Goal: Task Accomplishment & Management: Manage account settings

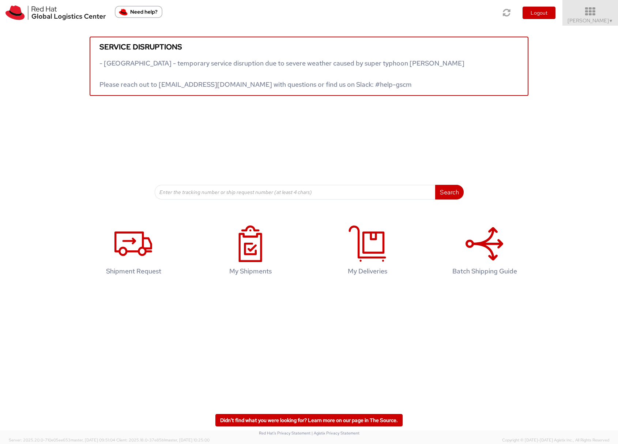
click at [588, 21] on span "Sona Mala ▼" at bounding box center [591, 20] width 46 height 7
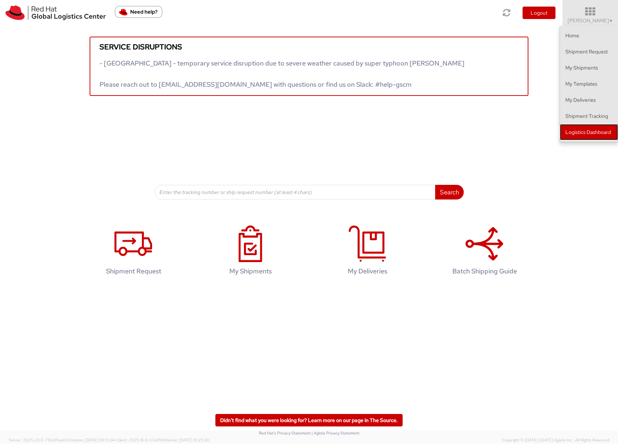
click at [591, 134] on link "Logistics Dashboard" at bounding box center [589, 132] width 58 height 16
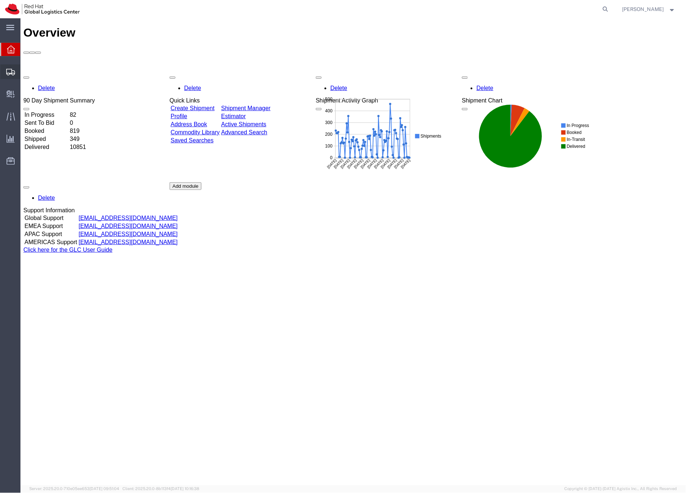
click at [14, 71] on icon at bounding box center [10, 72] width 9 height 7
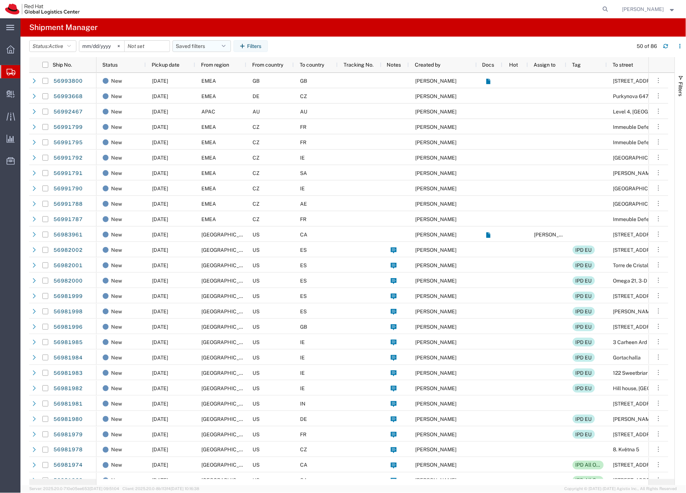
click at [182, 44] on button "Saved filters" at bounding box center [202, 46] width 59 height 12
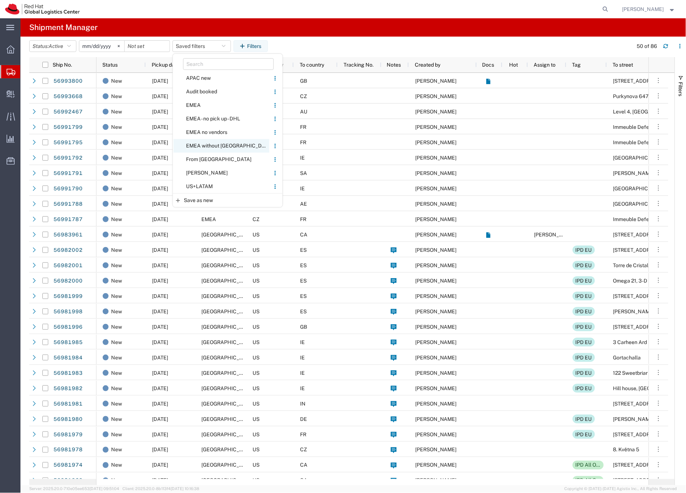
click at [202, 144] on span "EMEA without [GEOGRAPHIC_DATA]" at bounding box center [222, 146] width 96 height 14
type input "[DATE]"
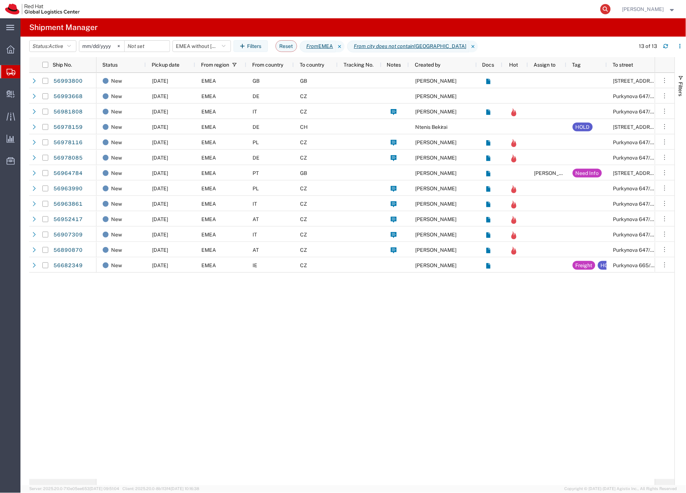
click at [611, 8] on icon at bounding box center [606, 9] width 10 height 10
click at [479, 12] on input "search" at bounding box center [490, 9] width 222 height 18
paste input "56964784"
type input "56964784"
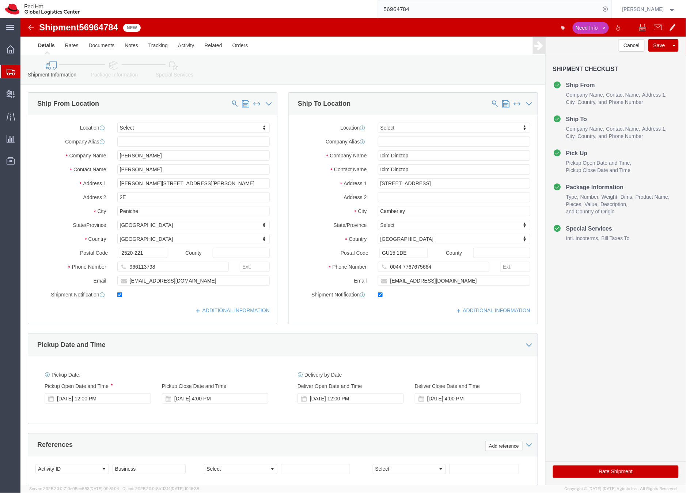
select select
click icon
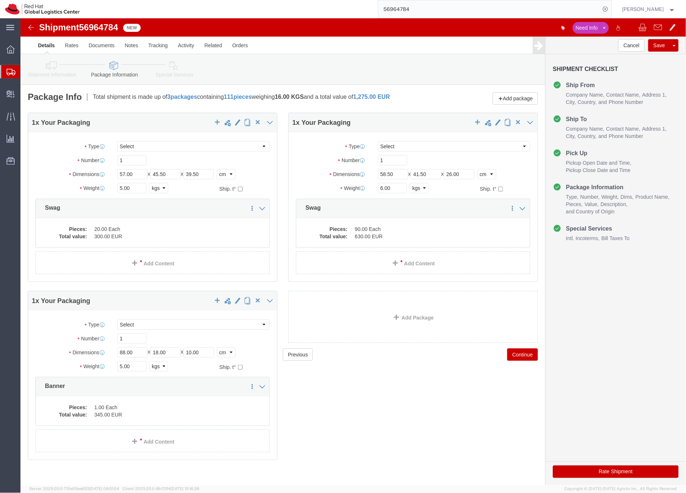
click span "56964784"
copy span "56964784"
click icon
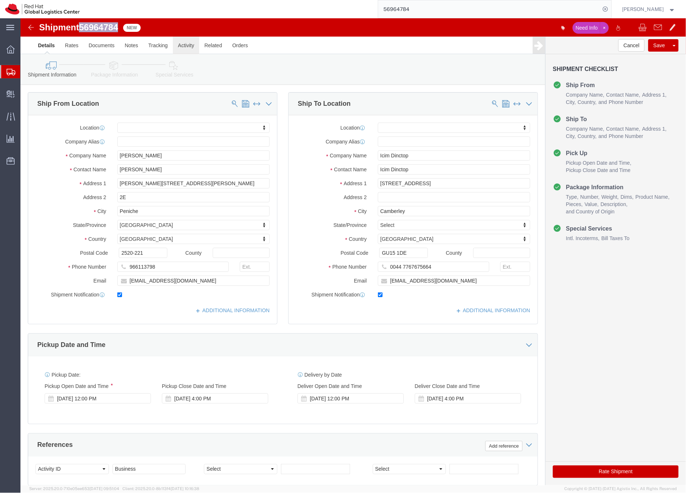
click link "Activity"
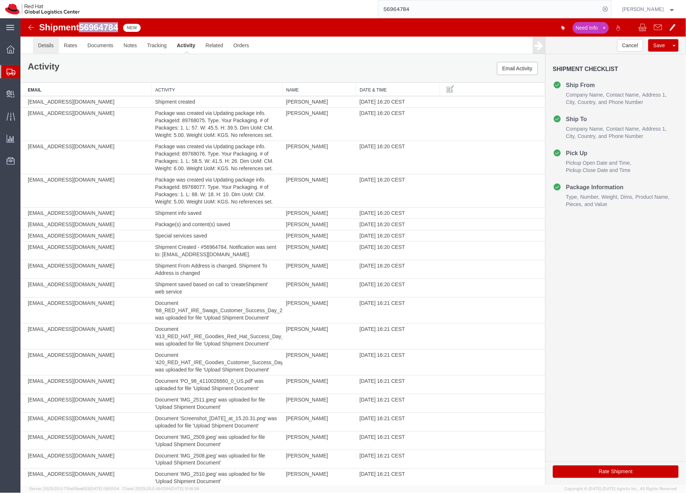
click at [44, 45] on link "Details" at bounding box center [46, 45] width 26 height 18
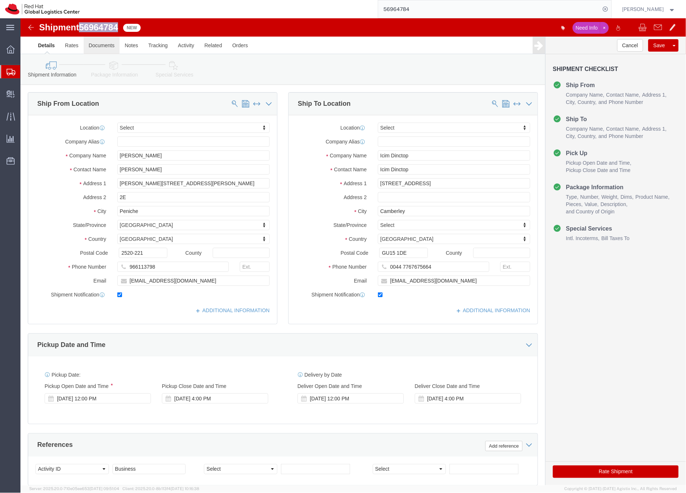
click link "Documents"
click div
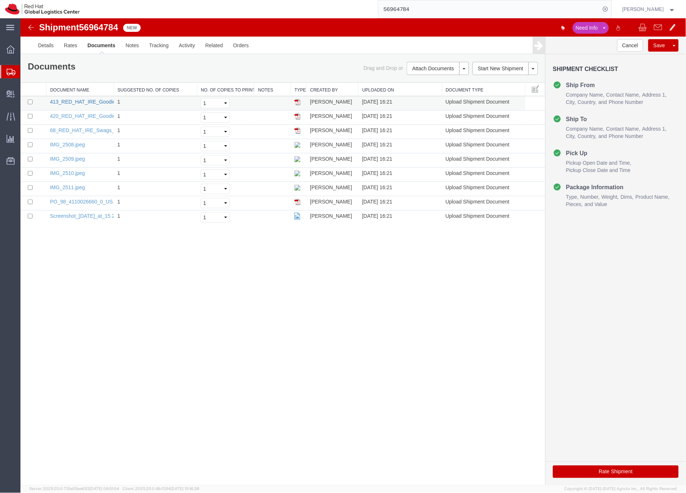
click at [74, 102] on link "413_RED_HAT_IRE_Goodies_Red_Hat_Success_Day_Banco_Santander_25_noviembre_2024__…" at bounding box center [169, 101] width 239 height 6
click at [76, 114] on link "420_RED_HAT_IRE_Goodies_Customer_Success_Day_Enero_6_diciembre_2024__1_.pdf" at bounding box center [154, 116] width 209 height 6
click at [73, 129] on link "68_RED_HAT_IRE_Swags_Customer_Success_Day_2025_19_febrero_2025__1_.pdf" at bounding box center [148, 130] width 197 height 6
click at [70, 143] on link "IMG_2508.jpeg" at bounding box center [67, 144] width 35 height 6
click at [62, 158] on link "IMG_2509.jpeg" at bounding box center [67, 158] width 35 height 6
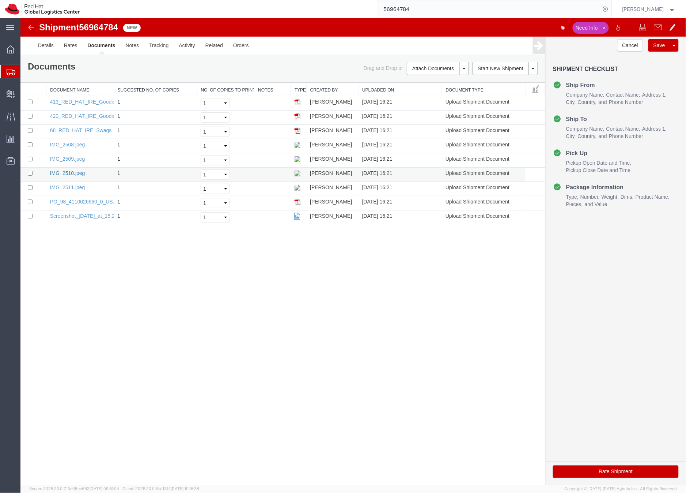
click at [64, 172] on link "IMG_2510.jpeg" at bounding box center [67, 173] width 35 height 6
click at [67, 174] on link "IMG_2510.jpeg" at bounding box center [67, 173] width 35 height 6
click at [78, 144] on link "IMG_2508.jpeg" at bounding box center [67, 144] width 35 height 6
click at [78, 188] on link "IMG_2511.jpeg" at bounding box center [67, 187] width 35 height 6
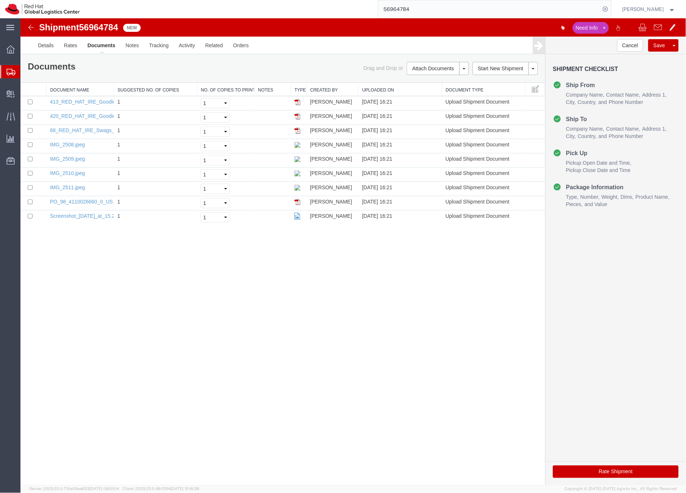
click at [97, 23] on span "56964784" at bounding box center [98, 27] width 39 height 10
copy span "56964784"
click at [71, 204] on td "PO_98_4110026660_0_US.pdf" at bounding box center [79, 203] width 67 height 14
click at [78, 204] on link "PO_98_4110026660_0_US.pdf" at bounding box center [85, 201] width 71 height 6
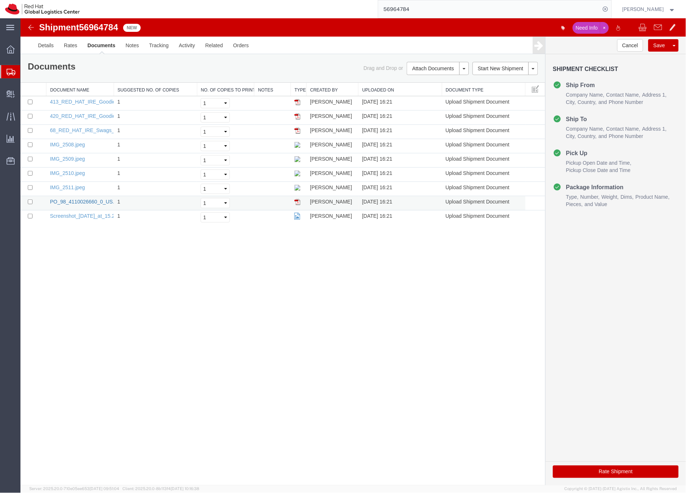
click at [78, 204] on link "PO_98_4110026660_0_US.pdf" at bounding box center [85, 201] width 71 height 6
click at [78, 215] on link "Screenshot_2025-09-29_at_15.20.31.png" at bounding box center [92, 215] width 85 height 6
click at [49, 45] on link "Details" at bounding box center [46, 45] width 26 height 18
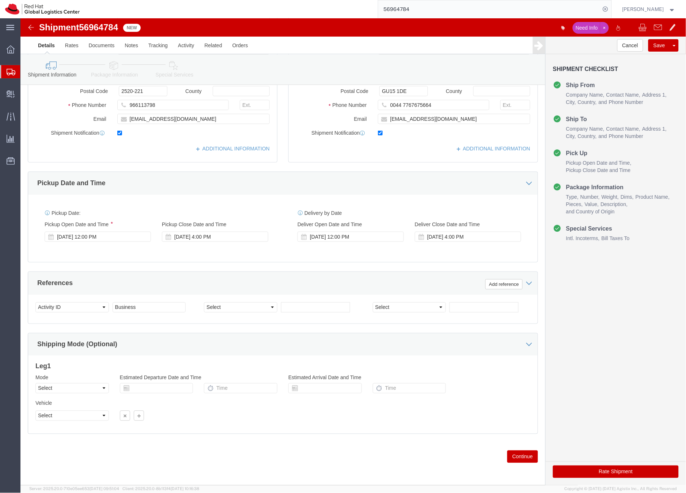
scroll to position [162, 0]
click icon
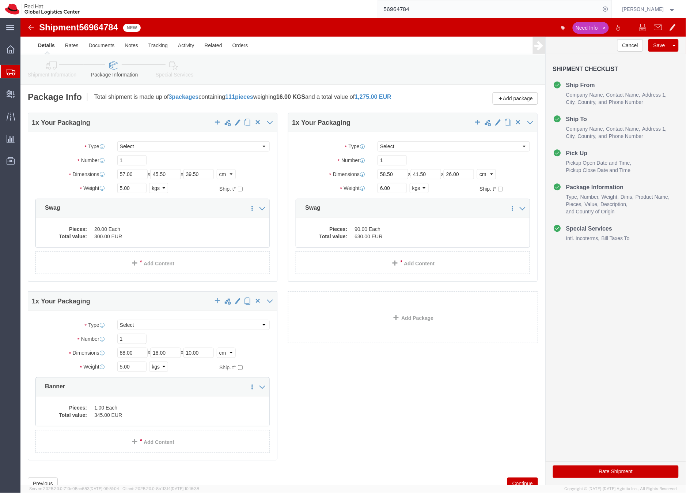
click icon
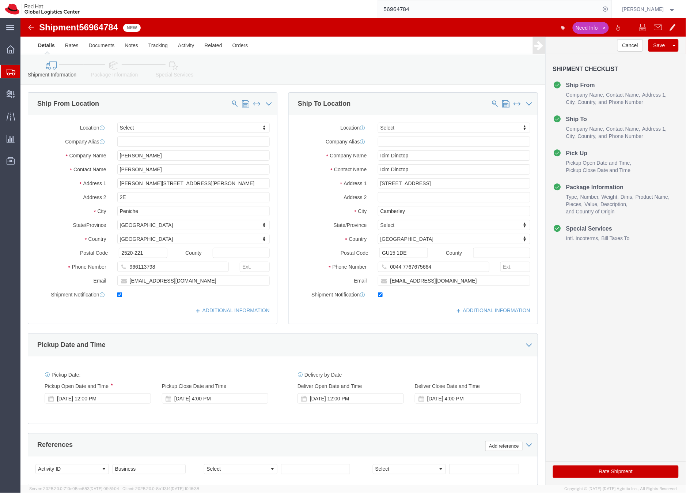
click icon
click at [413, 9] on input "56964784" at bounding box center [490, 9] width 222 height 18
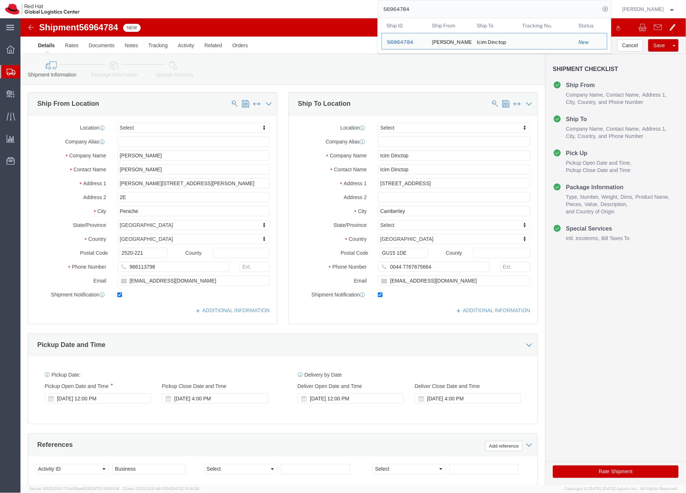
click at [413, 9] on input "56964784" at bounding box center [490, 9] width 222 height 18
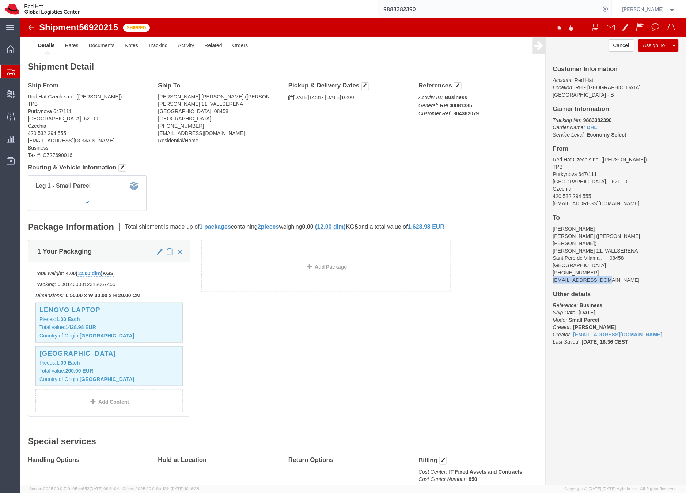
drag, startPoint x: 595, startPoint y: 239, endPoint x: 522, endPoint y: 242, distance: 73.6
click div "Customer Information Account: Red Hat Location: RH - Brno - Tech Park Brno - B …"
copy address "aollebla@redhat.com"
click address "Red Hat Czech s.r.o. (Mackenzie Smit) TPB Purkynova 647/111 BRNO, 621 00 Czechi…"
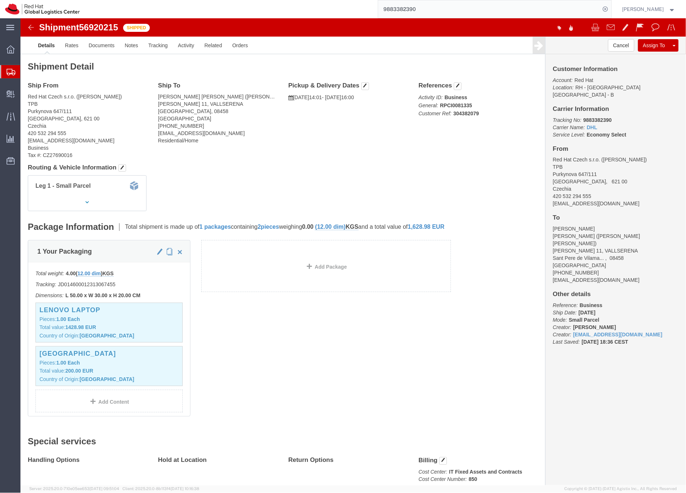
drag, startPoint x: 589, startPoint y: 181, endPoint x: 512, endPoint y: 174, distance: 77.9
click form "Shipment 56920215 Shipped Details Rates Documents Notes Tracking Activity Relat…"
drag, startPoint x: 592, startPoint y: 179, endPoint x: 524, endPoint y: 177, distance: 67.7
click div "Customer Information Account: Red Hat Location: RH - Brno - Tech Park Brno - B …"
copy address "[EMAIL_ADDRESS][DOMAIN_NAME]"
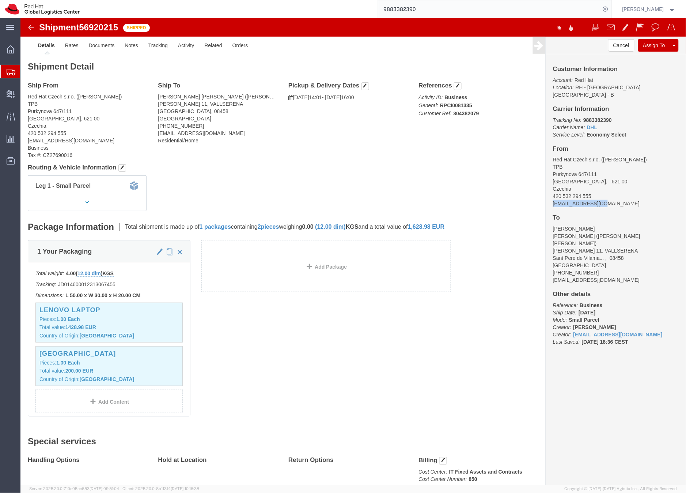
click b "9883382390"
copy b "9883382390"
click at [427, 10] on input "9883382390" at bounding box center [490, 9] width 222 height 18
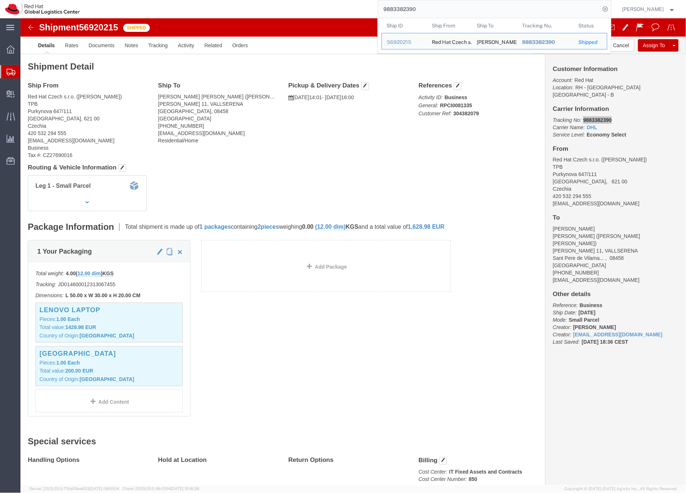
click at [427, 10] on input "9883382390" at bounding box center [490, 9] width 222 height 18
paste input "56890884"
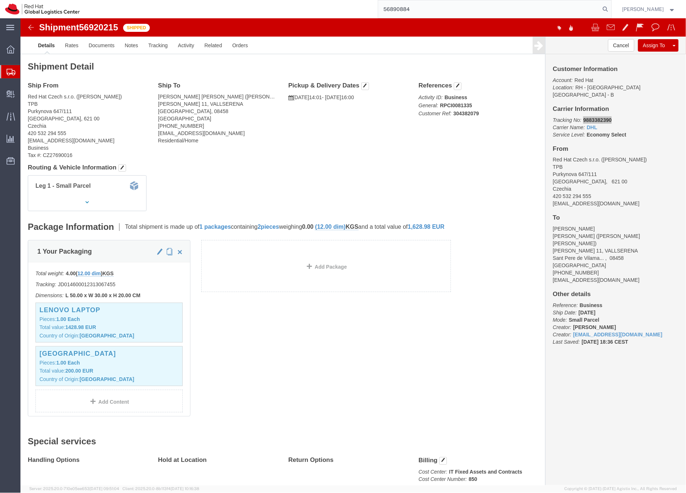
type input "56890884"
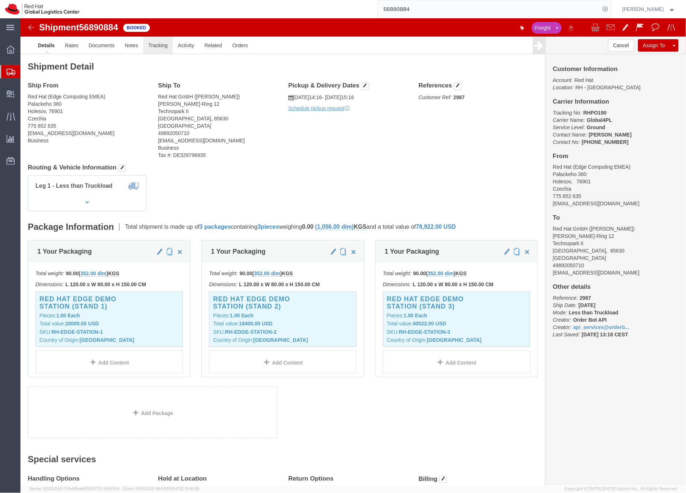
click link "Tracking"
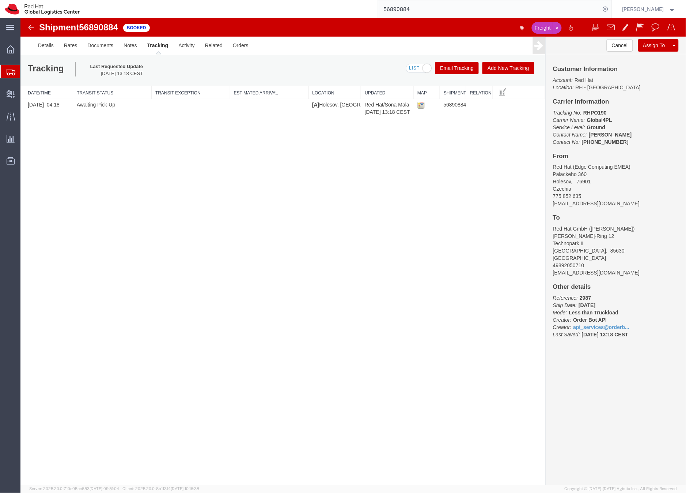
click at [515, 67] on button "Add New Tracking" at bounding box center [508, 67] width 52 height 12
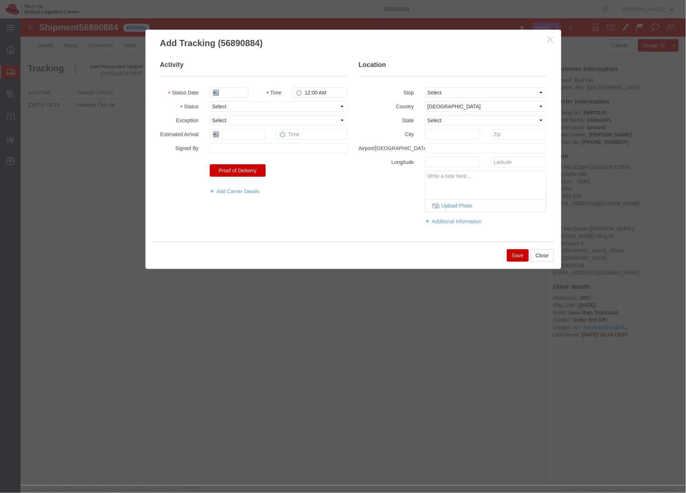
type input "[DATE]"
type input "11:00 AM"
click at [230, 107] on select "Select Arrival Notice Available Arrival Notice Imported Arrive at Delivery Loca…" at bounding box center [279, 106] width 138 height 10
select select "DELIVRED"
click at [210, 101] on select "Select Arrival Notice Available Arrival Notice Imported Arrive at Delivery Loca…" at bounding box center [279, 106] width 138 height 10
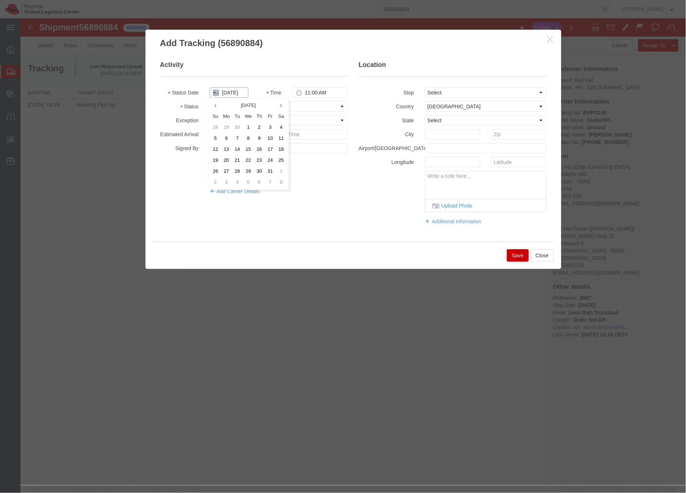
click at [225, 92] on input "[DATE]" at bounding box center [229, 92] width 39 height 10
click at [215, 104] on icon at bounding box center [215, 105] width 2 height 5
click at [261, 159] on td "25" at bounding box center [261, 159] width 11 height 11
type input "[DATE]"
click at [513, 254] on button "Save" at bounding box center [518, 255] width 22 height 12
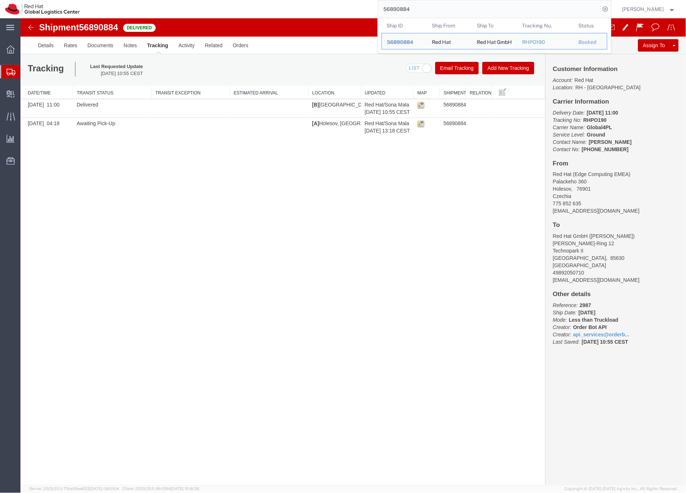
click at [413, 8] on input "56890884" at bounding box center [490, 9] width 222 height 18
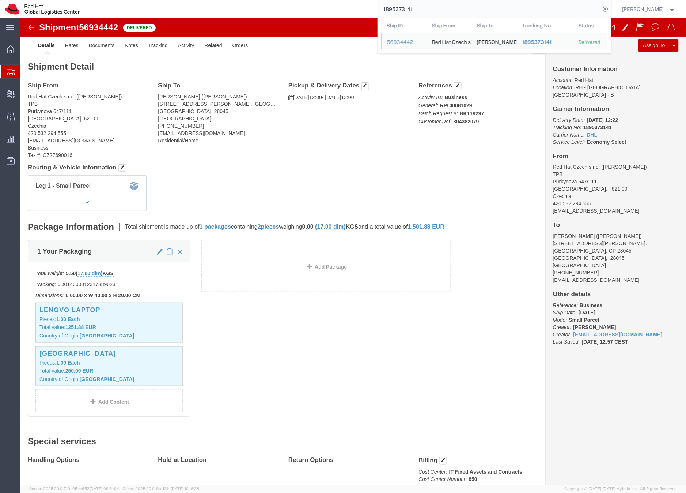
click at [421, 7] on input "1895373141" at bounding box center [490, 9] width 222 height 18
paste input "56934374"
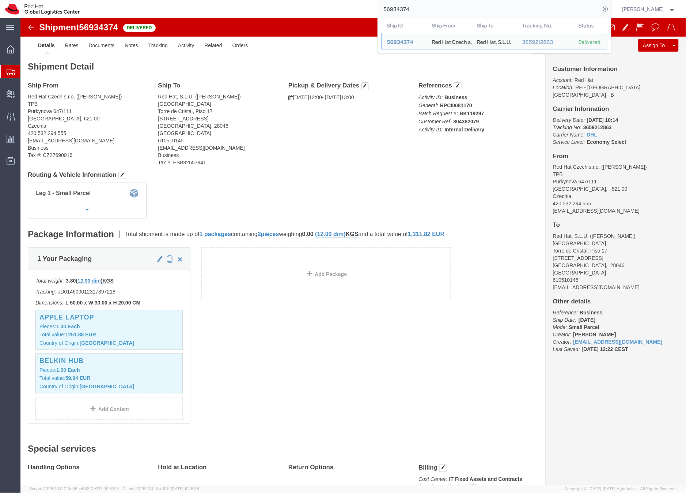
click at [404, 10] on input "56934374" at bounding box center [490, 9] width 222 height 18
paste input "442"
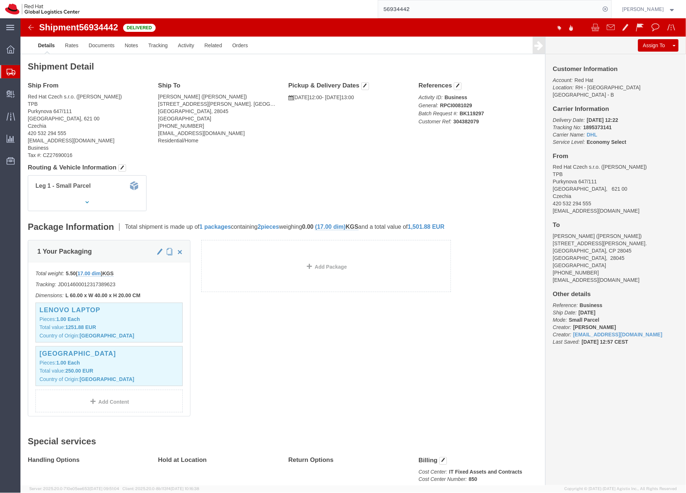
click b "1895373141"
copy b "1895373141"
click at [407, 11] on input "56934442" at bounding box center [490, 9] width 222 height 18
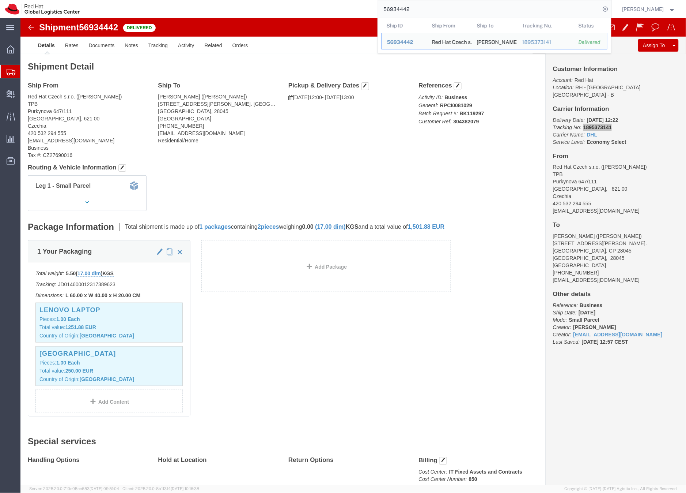
click at [407, 11] on input "56934442" at bounding box center [490, 9] width 222 height 18
paste input "374"
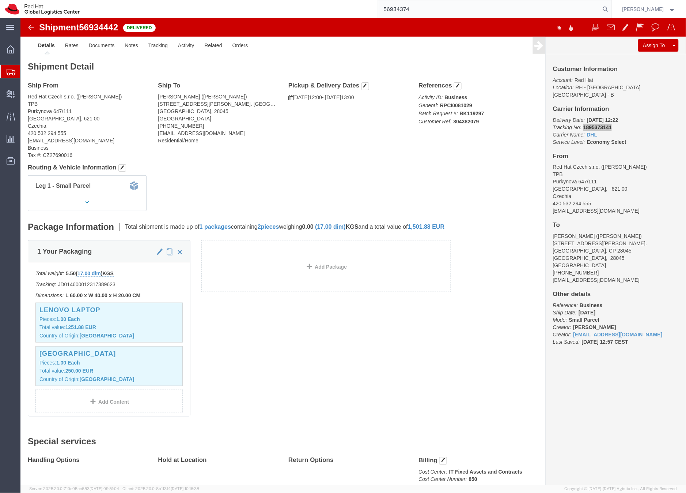
type input "56934374"
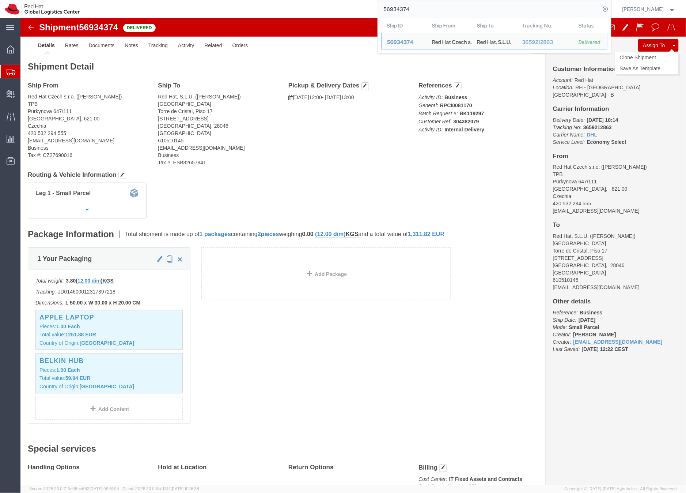
click button "Assign To"
click div
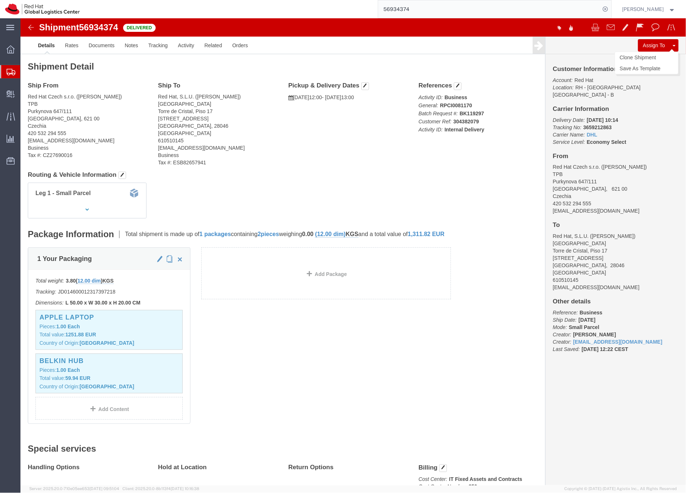
select select
click body "Shipment 56934374 Delivered Details Rates Documents Notes Tracking Activity Rel…"
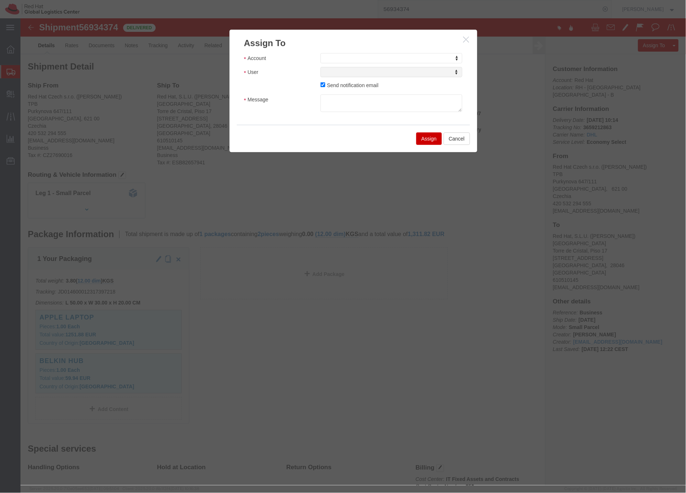
click div
click icon "button"
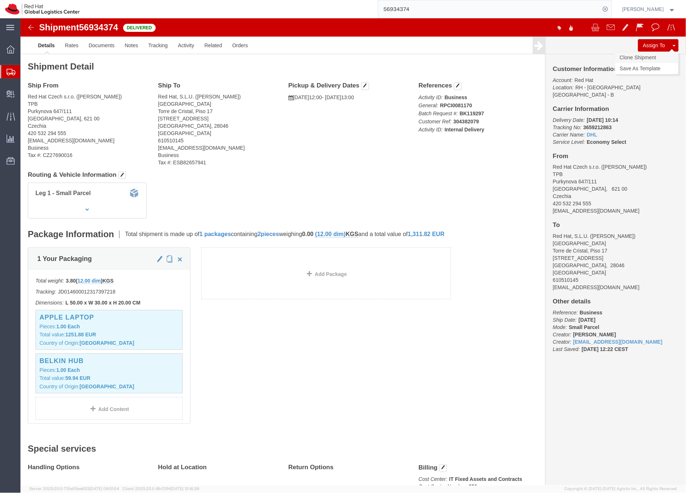
click link "Clone Shipment"
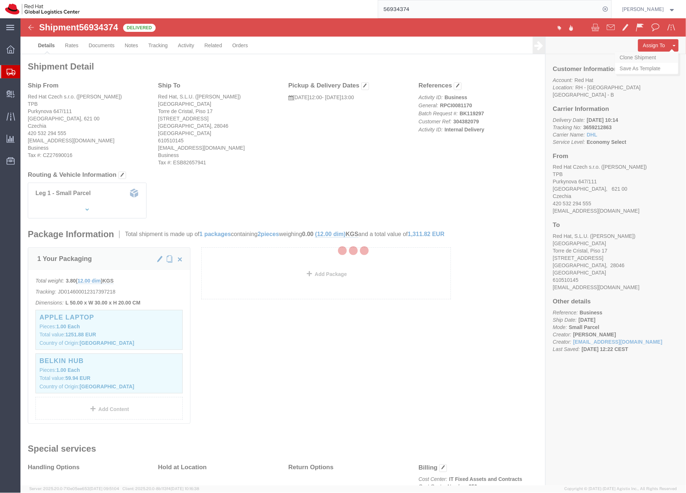
select select "38036"
select select "37975"
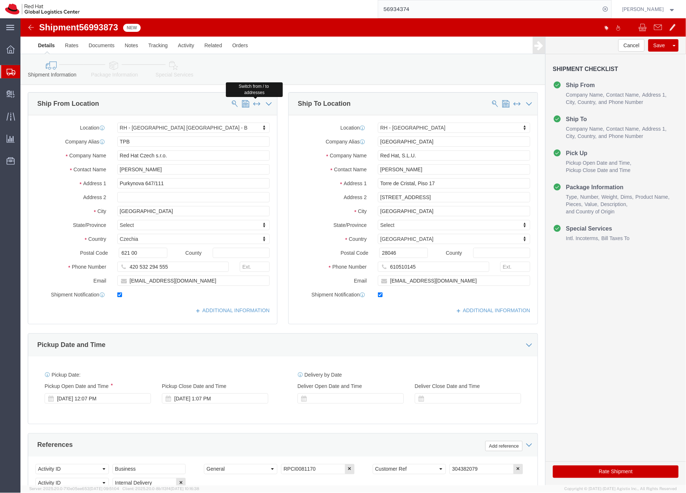
click span
select select
type input "MADRIDII"
type input "Red Hat, S.L.U."
type input "Andrés Benito"
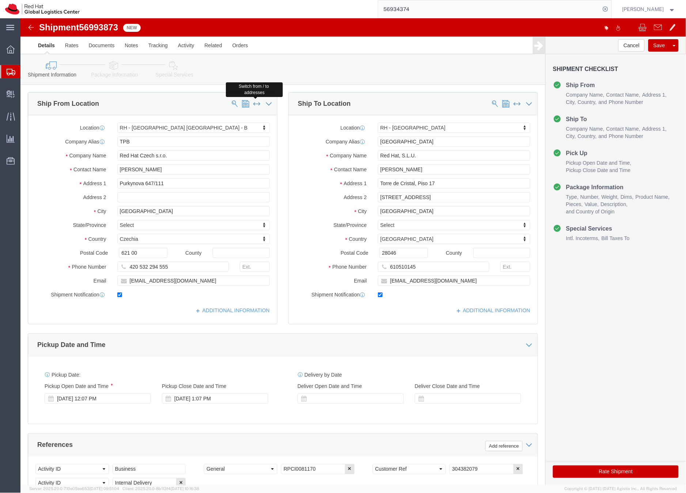
type input "Torre de Cristal, Piso 17"
type input "Paseo de la Castellana 259C"
type input "MADRID"
select select "ES"
type input "28046"
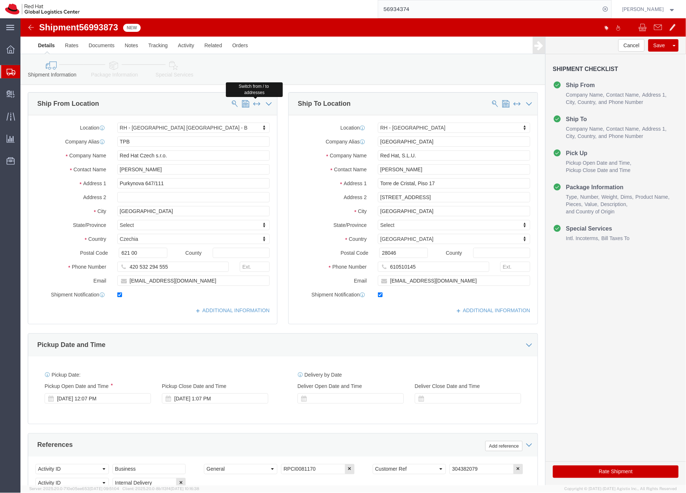
type input "610510145"
type input "maruiz@redhat.com"
select select
type input "TPB"
type input "Red Hat Czech s.r.o."
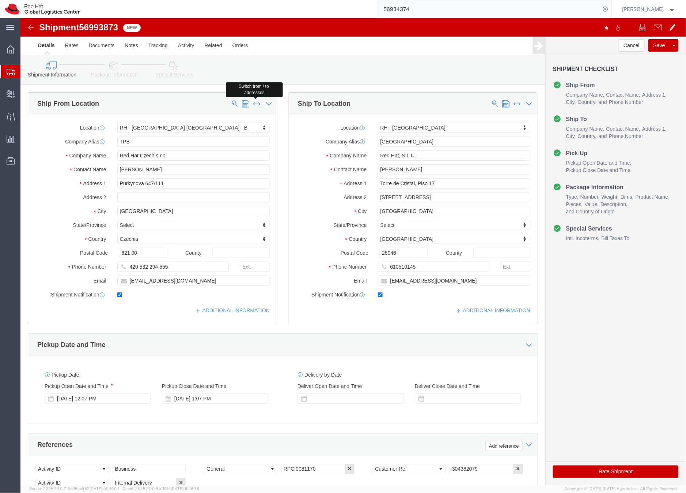
type input "[PERSON_NAME]"
type input "Purkynova 647/111"
type input "[GEOGRAPHIC_DATA]"
select select "CZ"
type input "621 00"
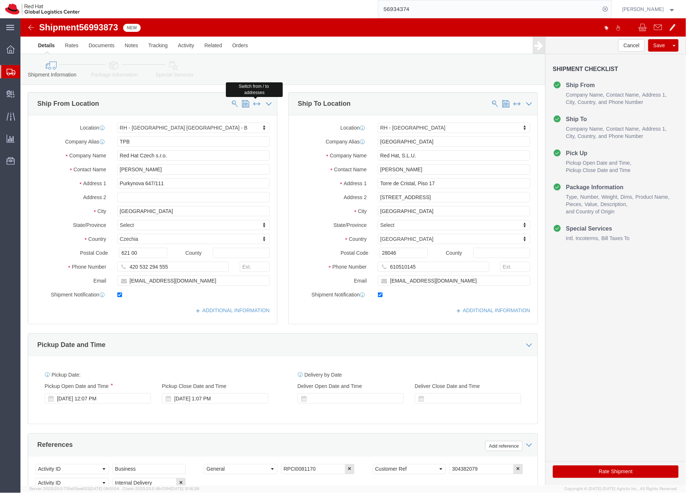
type input "420 532 294 555"
type input "[EMAIL_ADDRESS][DOMAIN_NAME]"
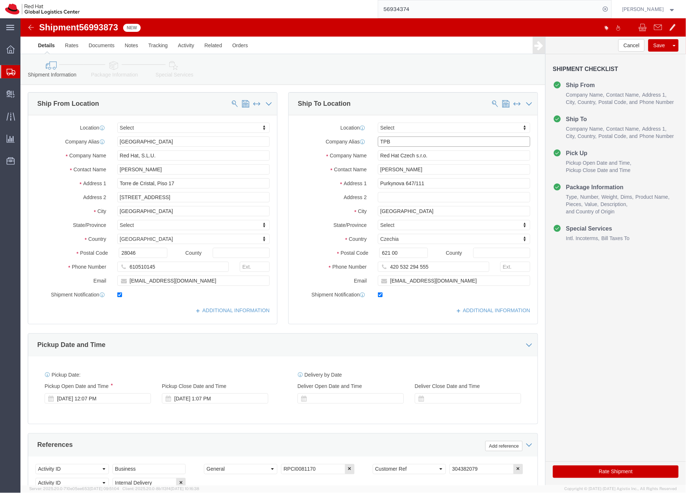
drag, startPoint x: 384, startPoint y: 123, endPoint x: 356, endPoint y: 122, distance: 27.8
click input "TPB"
paste input "Andres Gilgado"
type input "Andres Gilgado"
drag, startPoint x: 418, startPoint y: 142, endPoint x: 357, endPoint y: 137, distance: 61.2
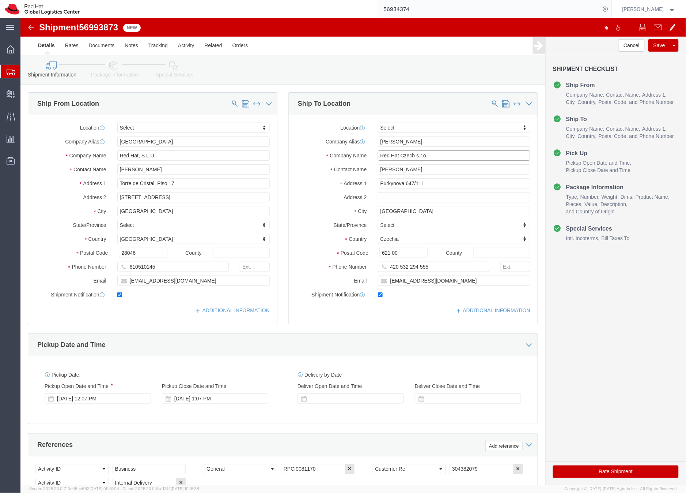
click input "Red Hat Czech s.r.o."
paste input "Andres Gilgado"
type input "Andres Gilgado"
drag, startPoint x: 402, startPoint y: 150, endPoint x: 380, endPoint y: 150, distance: 21.9
click input "[PERSON_NAME]"
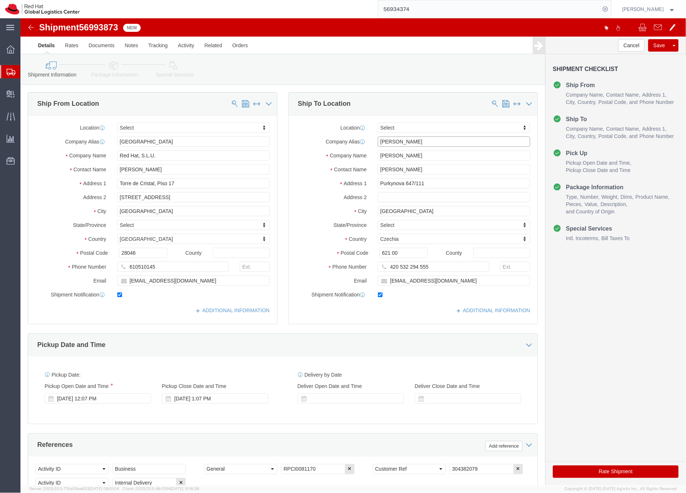
type input "Andrés Benito"
drag, startPoint x: 403, startPoint y: 124, endPoint x: 351, endPoint y: 125, distance: 51.6
click div "Andres Gilgado"
drag, startPoint x: 406, startPoint y: 153, endPoint x: 353, endPoint y: 150, distance: 53.8
click div "Andrés Benito"
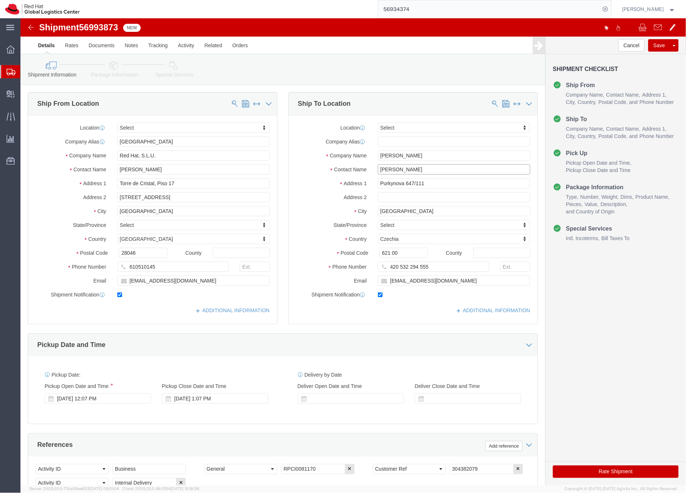
paste input "es Gilgad"
type input "Andres Gilgado"
click div "Ship To Location Location Select Select My Profile Location RH - Amsterdam - MS…"
drag, startPoint x: 418, startPoint y: 166, endPoint x: 345, endPoint y: 162, distance: 73.3
click div "Address 1 Purkynova 647/111"
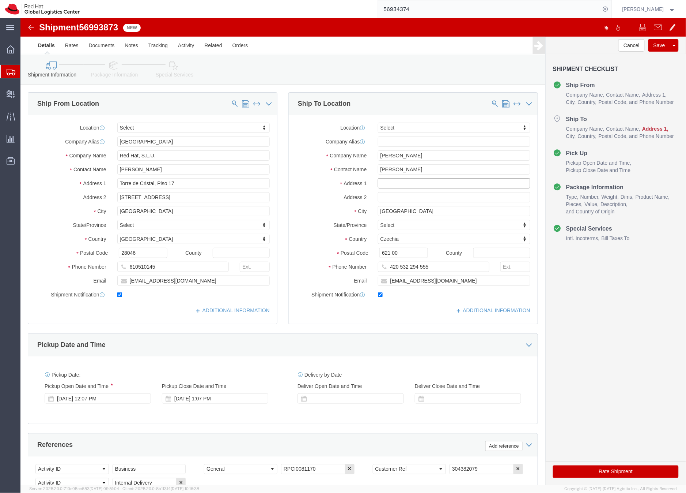
click input "text"
paste input "[STREET_ADDRESS][PERSON_NAME]"
type input "[STREET_ADDRESS][PERSON_NAME]"
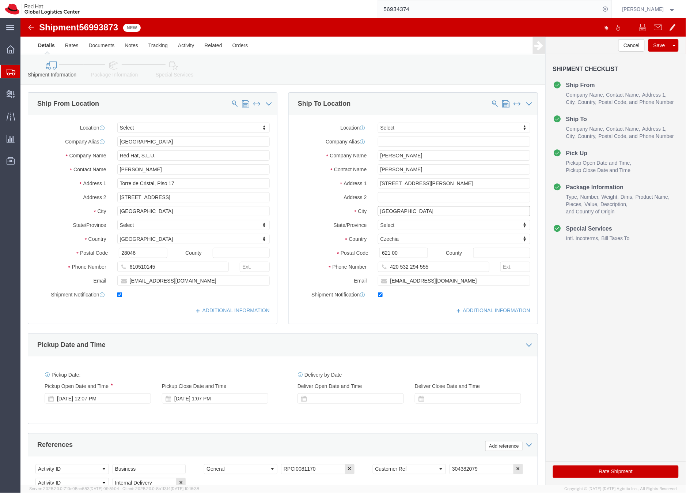
drag, startPoint x: 377, startPoint y: 193, endPoint x: 348, endPoint y: 192, distance: 28.5
click div "City BRNO"
type input "Madrid"
type input "spain"
select select "ES"
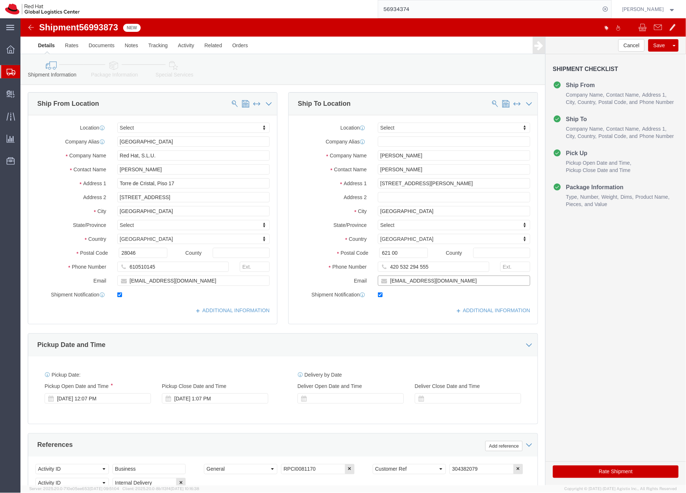
drag, startPoint x: 433, startPoint y: 264, endPoint x: 365, endPoint y: 260, distance: 68.1
click input "[EMAIL_ADDRESS][DOMAIN_NAME]"
drag, startPoint x: 407, startPoint y: 245, endPoint x: 362, endPoint y: 245, distance: 45.7
click div "420 532 294 555"
drag, startPoint x: 380, startPoint y: 234, endPoint x: 340, endPoint y: 229, distance: 40.2
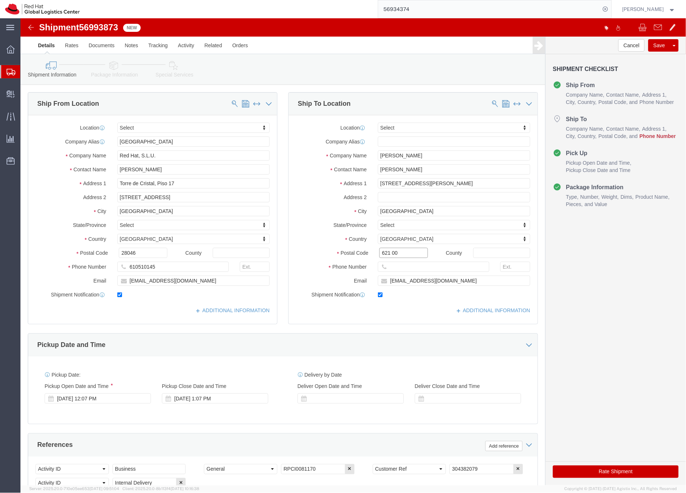
click div "Postal Code 621 00"
paste input "28045"
type input "28045"
click input "text"
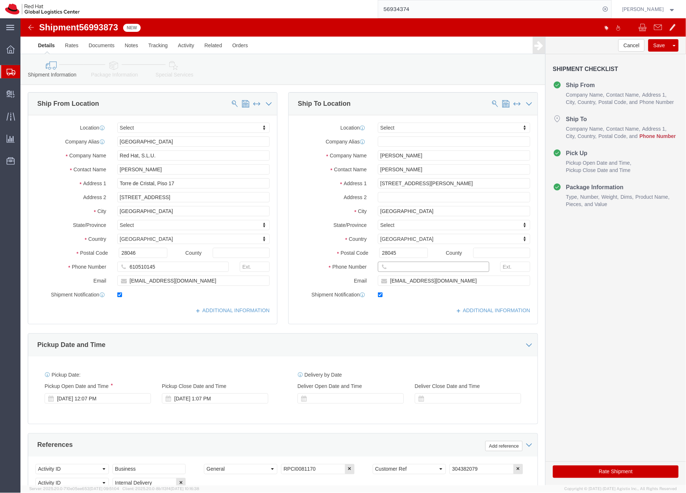
paste input "+34683458965"
type input "+34683458965"
drag, startPoint x: 436, startPoint y: 262, endPoint x: 370, endPoint y: 254, distance: 66.0
click div "Location Select Select My Profile Location RH - Amsterdam - MSO RH - Amsterdam …"
checkbox input "false"
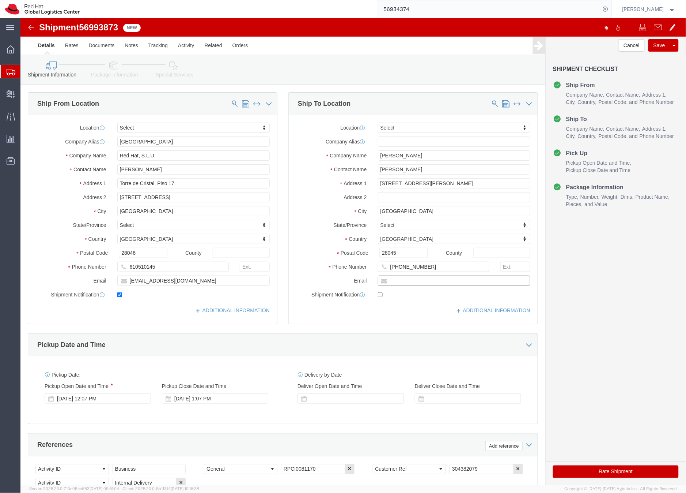
paste input "sahasan@redhat.com"
type input "sahasan@redhat.com"
checkbox input "true"
click icon
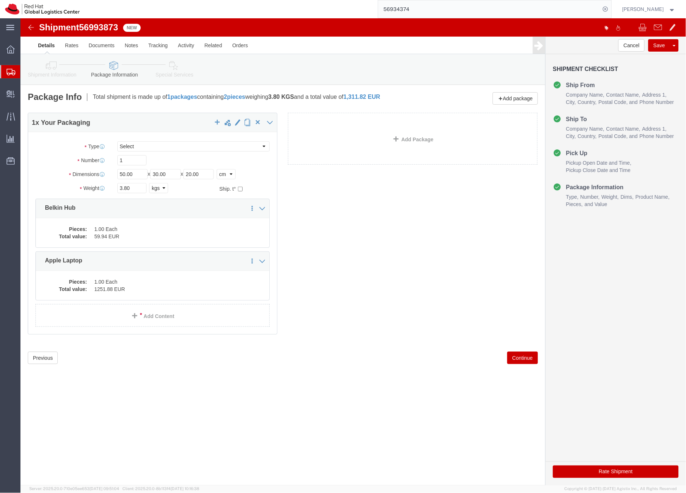
click icon
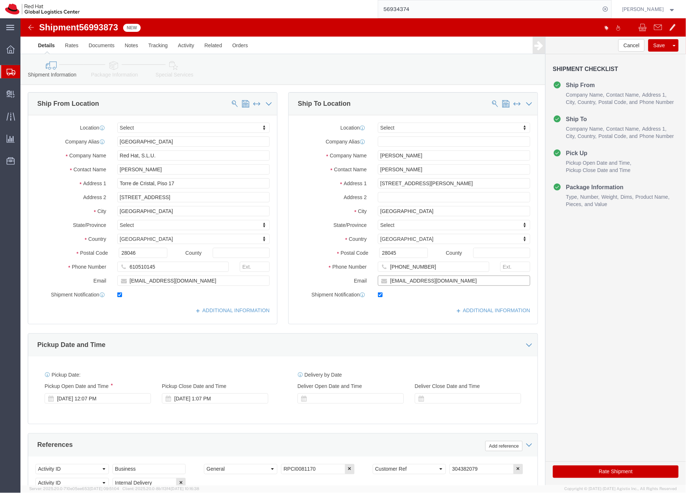
drag, startPoint x: 429, startPoint y: 265, endPoint x: 357, endPoint y: 263, distance: 71.7
click input "sahasan@redhat.com"
paste input "agilgado"
type input "agilgado@redhat.com"
click div "Location Select Select My Profile Location RH - Amsterdam - MSO RH - Amsterdam …"
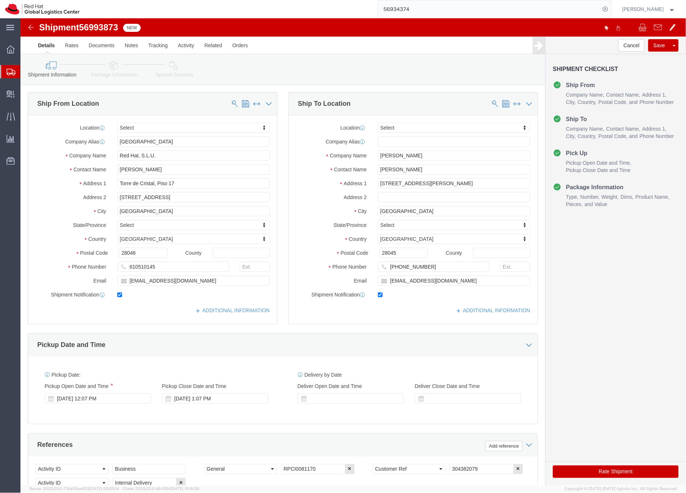
click icon
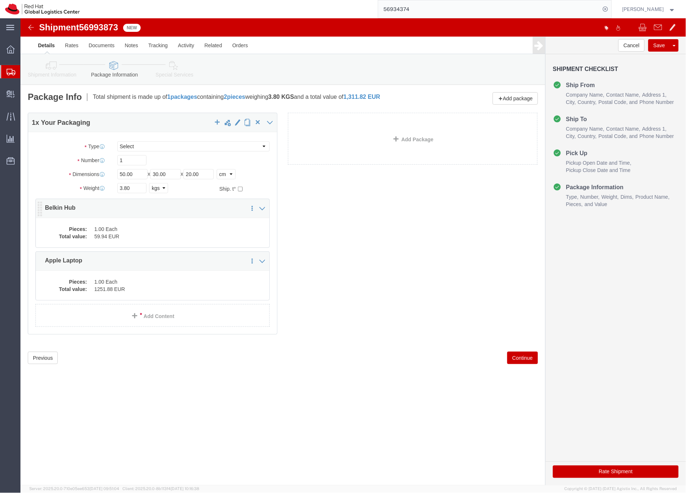
click dd "59.94 EUR"
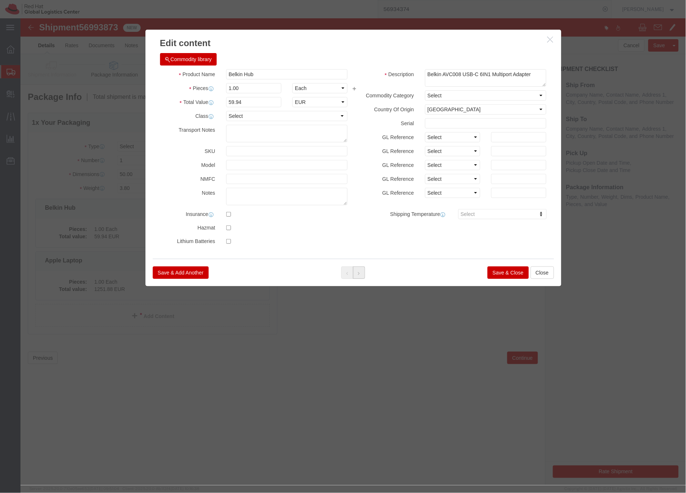
click button
click button "Save & Close"
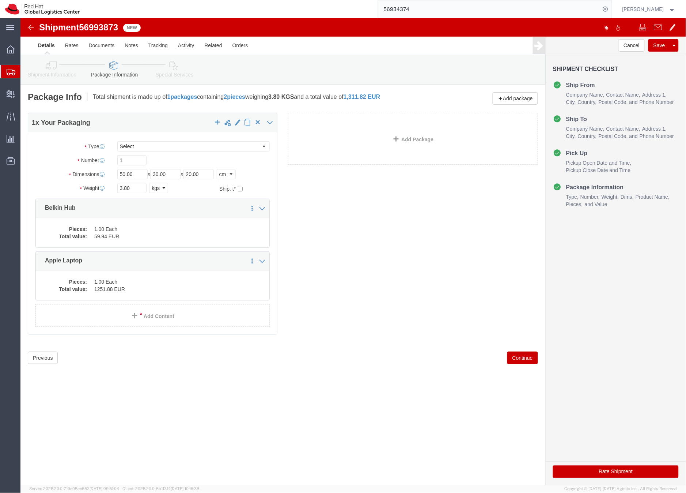
click link "Special Services"
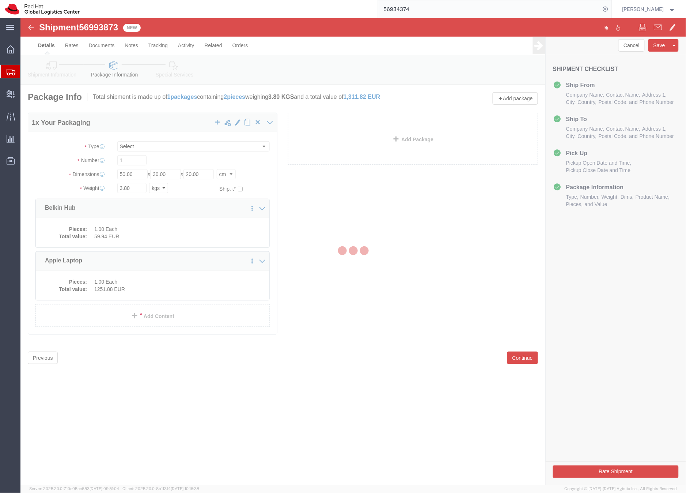
select select
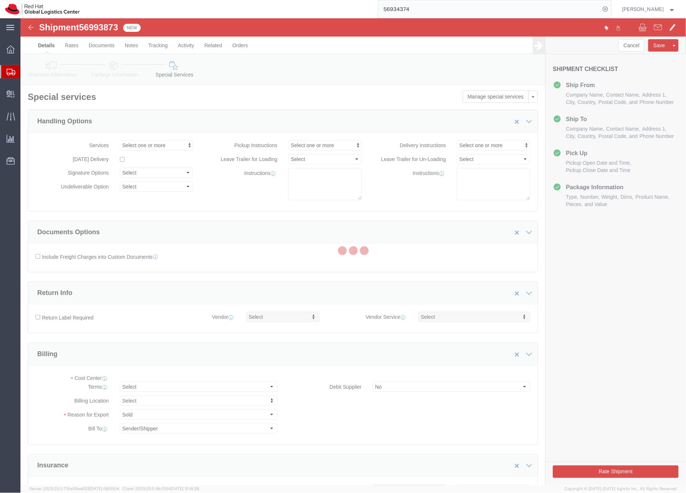
select select "COSTCENTER"
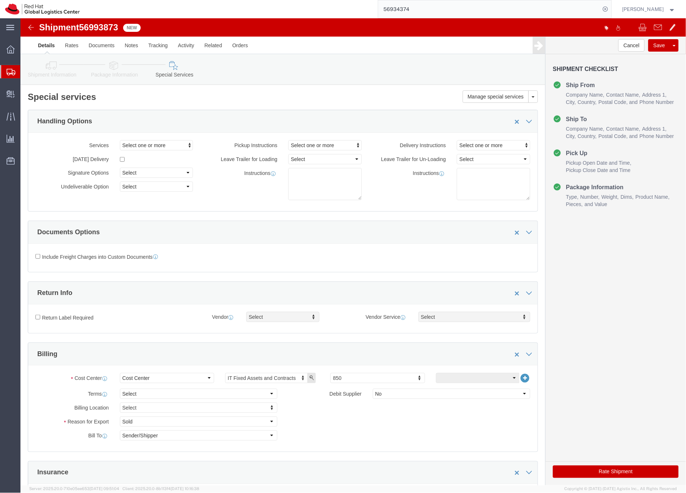
click icon
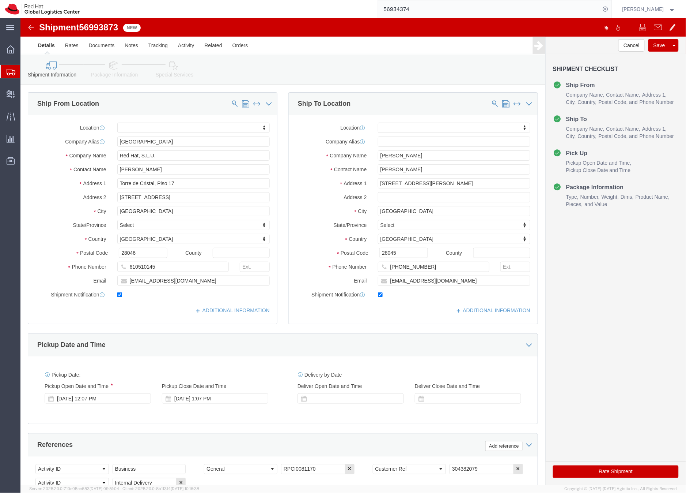
click icon
click icon "button"
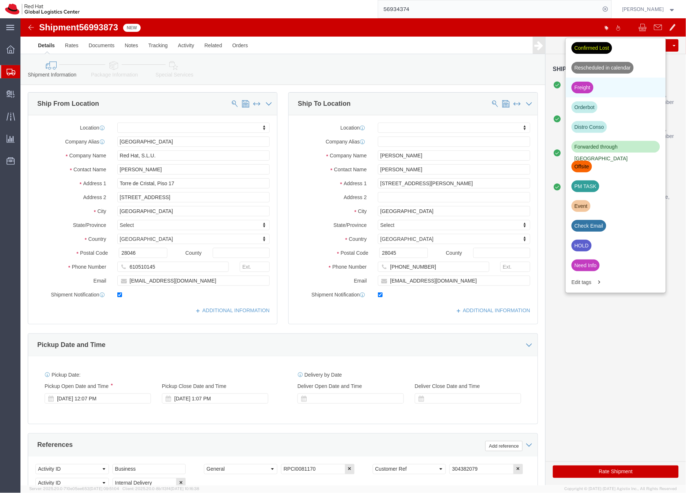
scroll to position [181, 0]
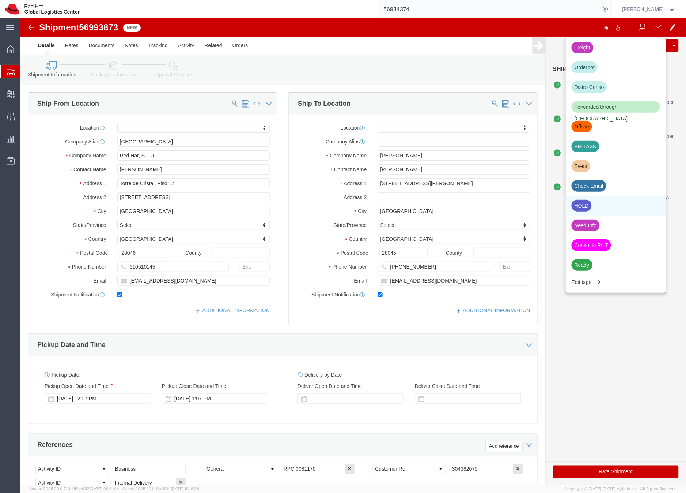
click div "HOLD"
click div
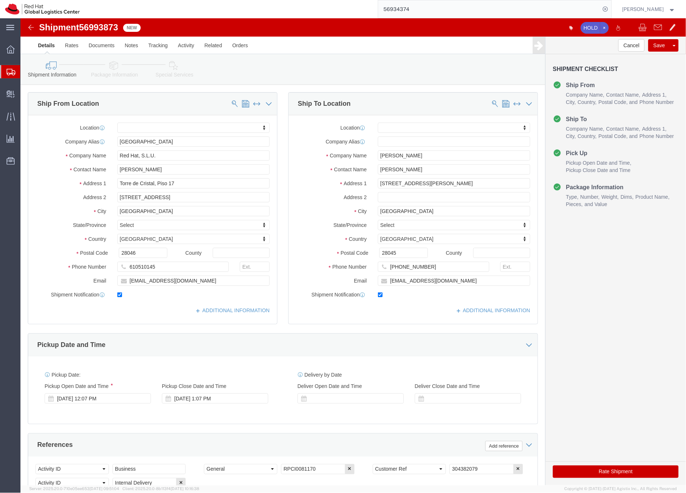
click at [413, 12] on input "56934374" at bounding box center [490, 9] width 222 height 18
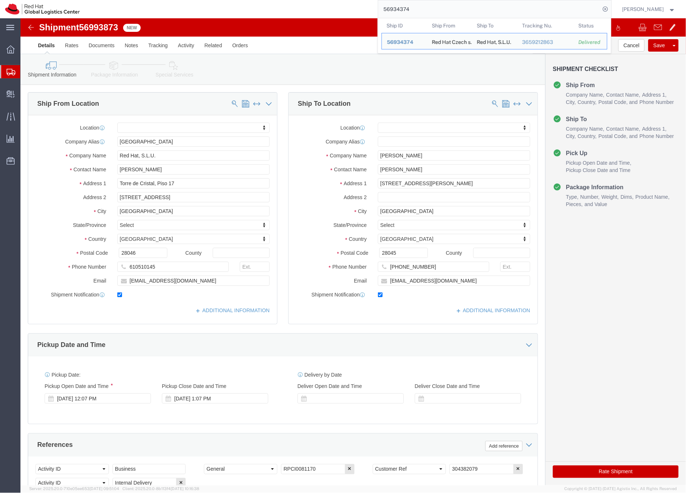
click at [413, 12] on input "56934374" at bounding box center [490, 9] width 222 height 18
paste input "20215"
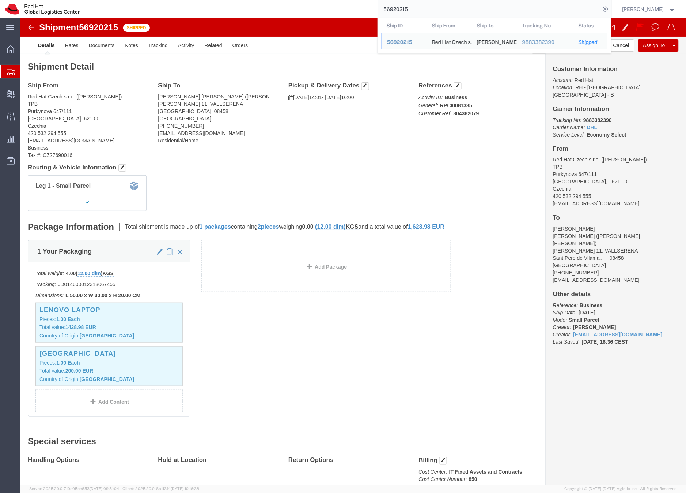
click at [405, 8] on input "56920215" at bounding box center [490, 9] width 222 height 18
paste input "4"
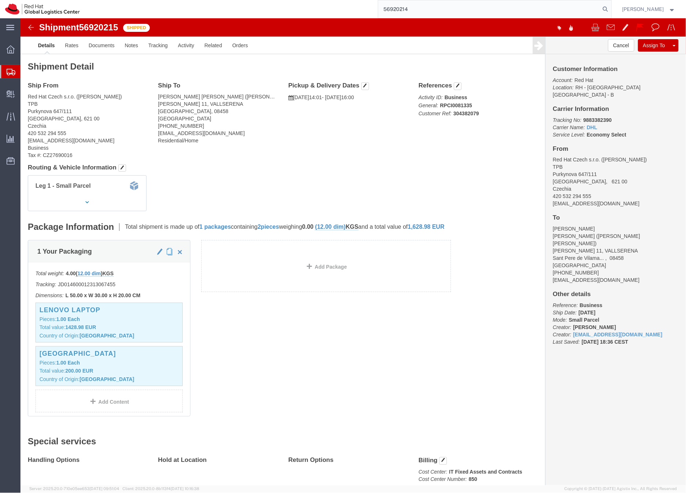
type input "56920214"
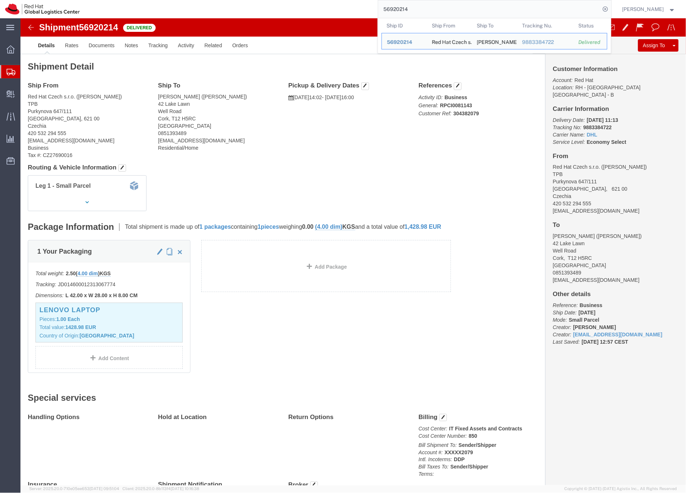
click span "56920214"
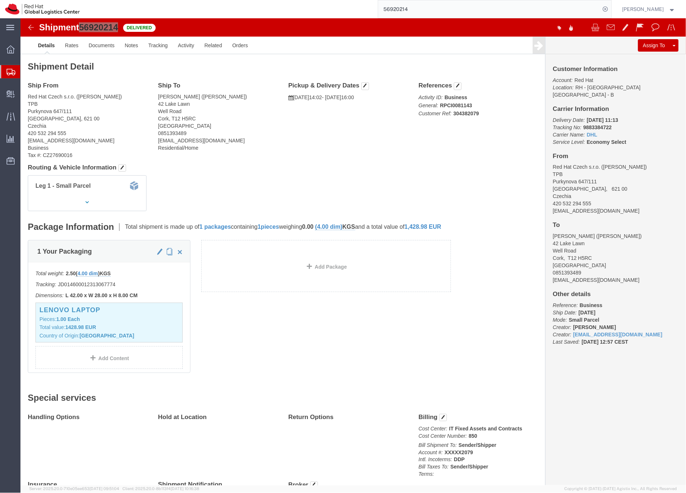
click at [11, 73] on icon at bounding box center [11, 72] width 9 height 7
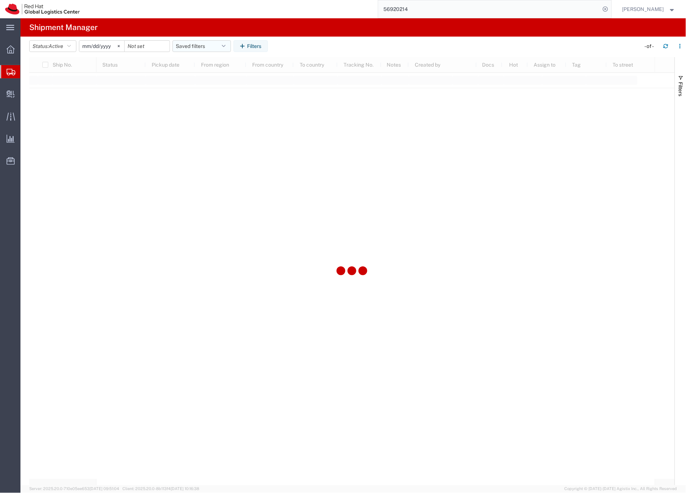
click at [206, 47] on button "Saved filters" at bounding box center [202, 46] width 59 height 12
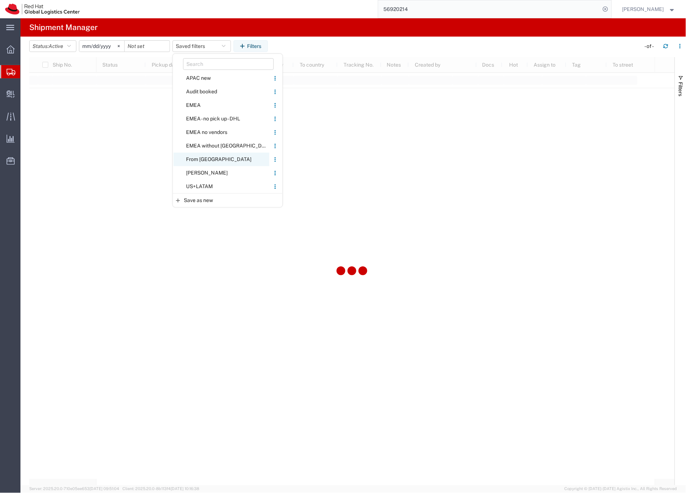
click at [203, 159] on span "From [GEOGRAPHIC_DATA]" at bounding box center [222, 160] width 96 height 14
type input "[DATE]"
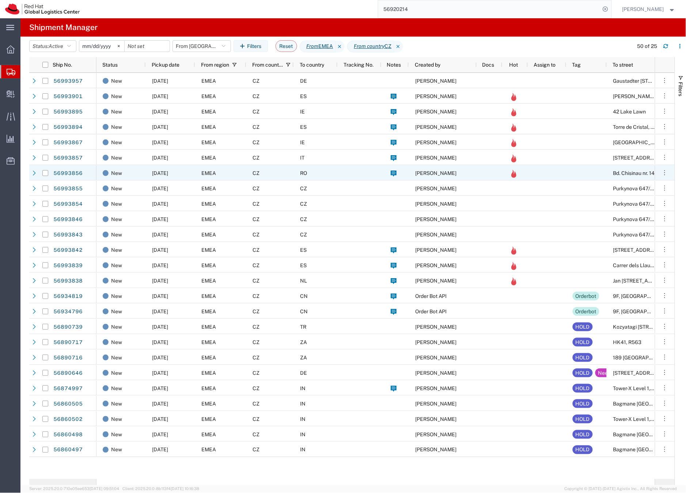
click at [271, 172] on div "CZ" at bounding box center [270, 172] width 48 height 15
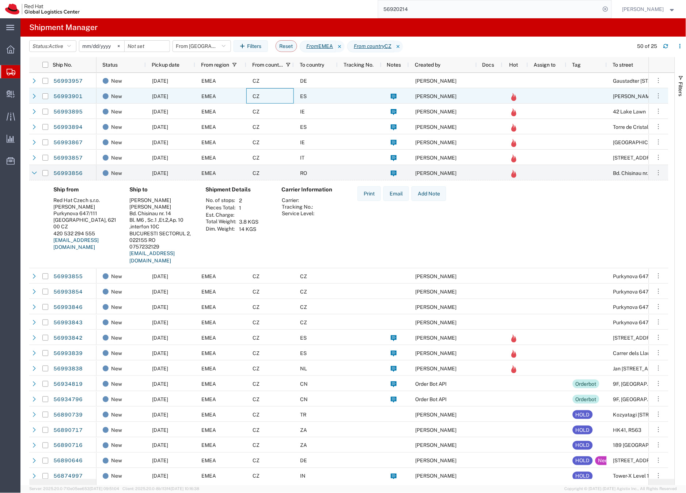
click at [279, 95] on div "CZ" at bounding box center [270, 95] width 48 height 15
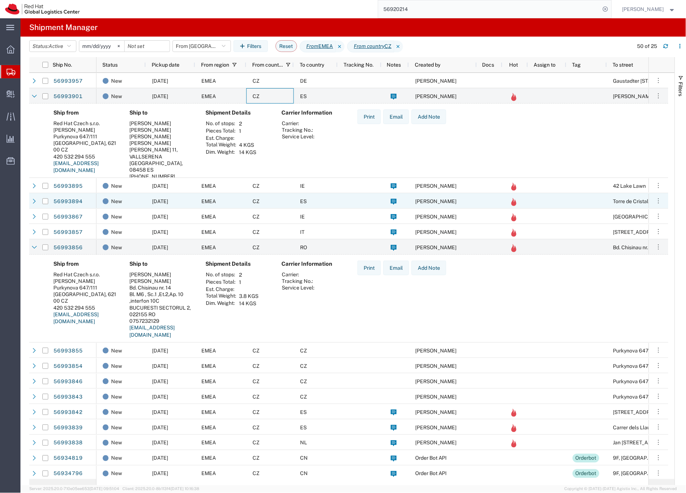
click at [289, 200] on div "CZ" at bounding box center [270, 200] width 48 height 15
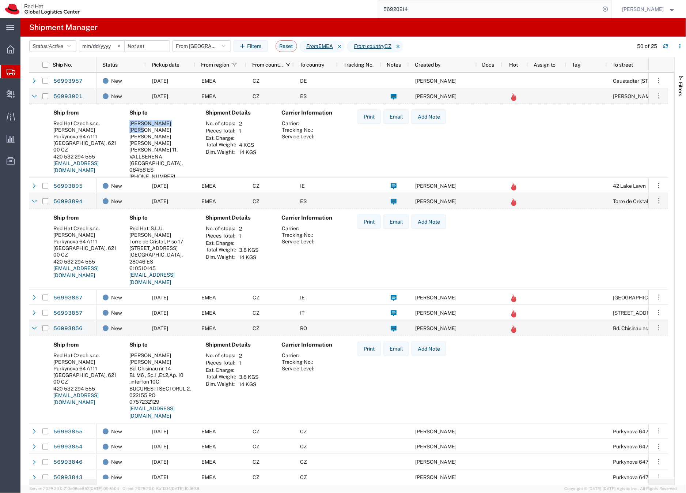
drag, startPoint x: 131, startPoint y: 123, endPoint x: 178, endPoint y: 125, distance: 47.2
click at [178, 125] on div "Angel Olle Blazquez" at bounding box center [161, 126] width 64 height 13
click at [66, 203] on link "56993894" at bounding box center [68, 202] width 30 height 12
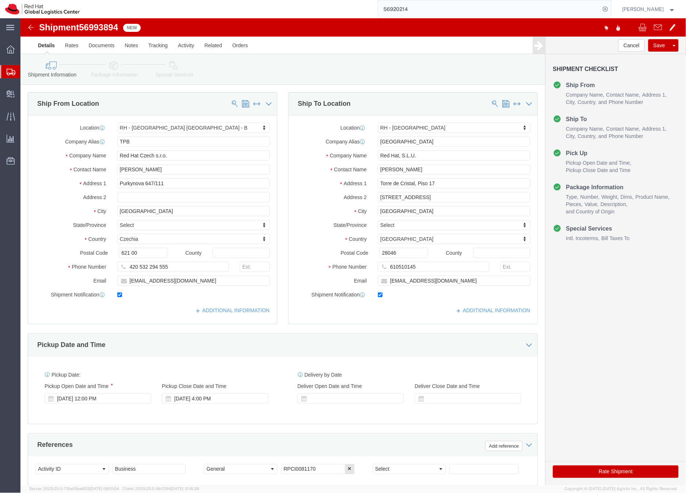
select select "38036"
select select "37975"
click icon
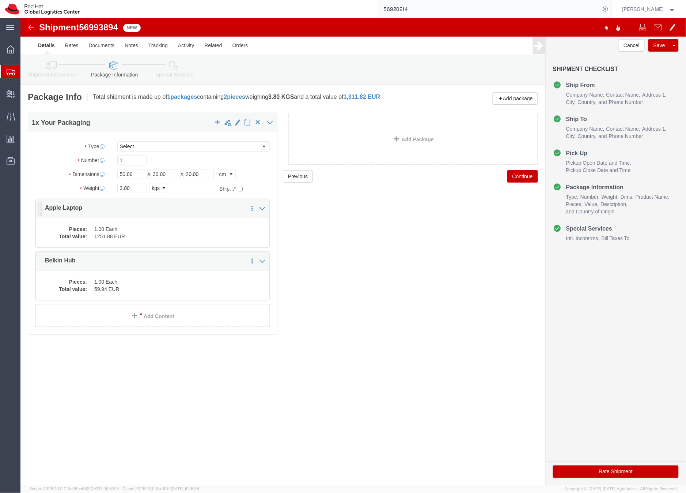
click dd "1251.88 EUR"
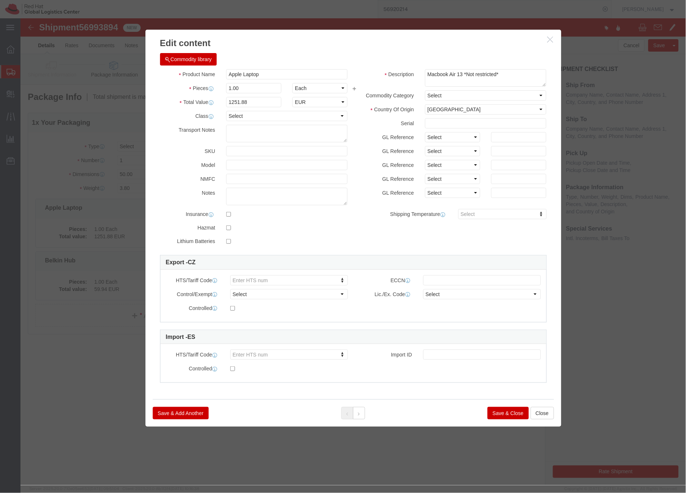
click button "Save & Close"
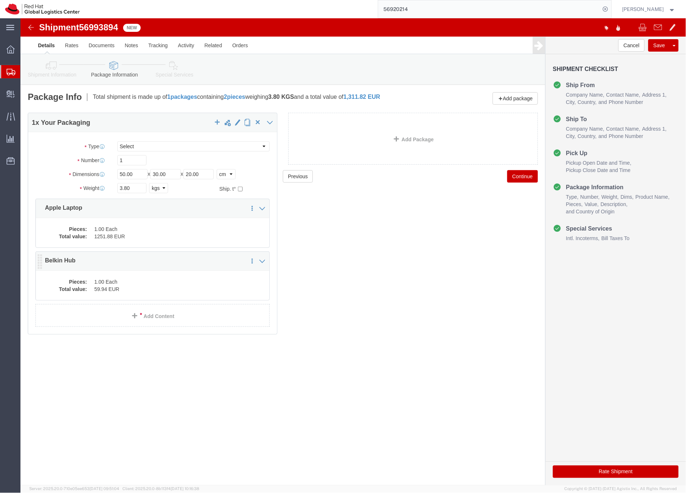
click dd "59.94 EUR"
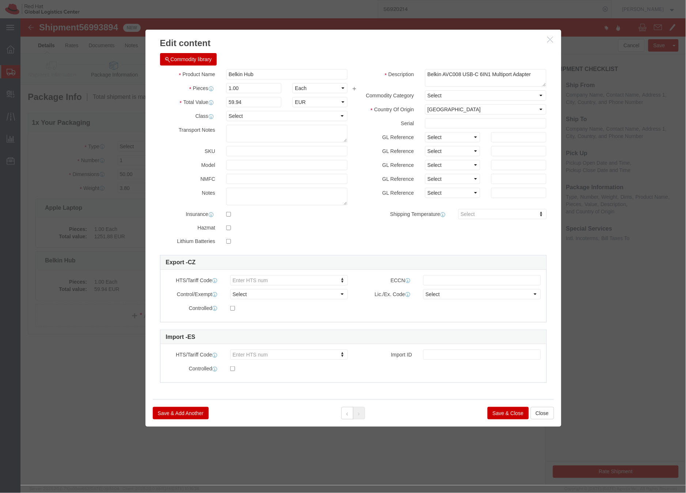
click button "Save & Close"
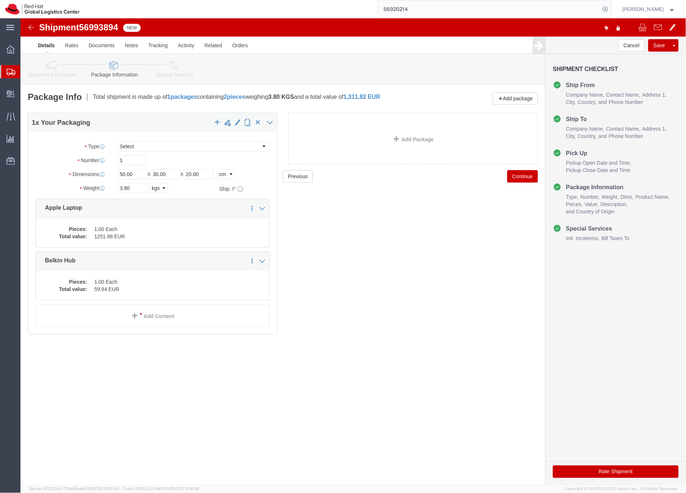
click icon
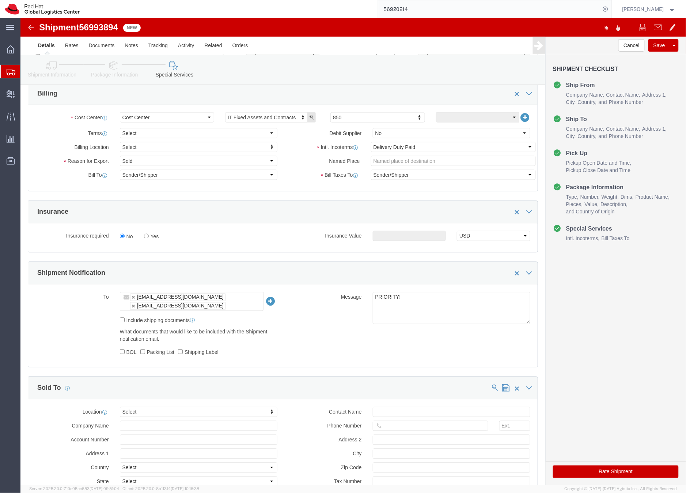
scroll to position [317, 0]
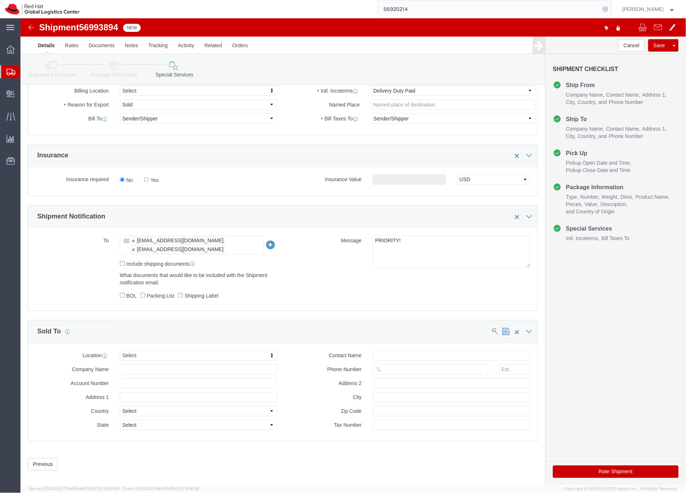
click button "Rate Shipment"
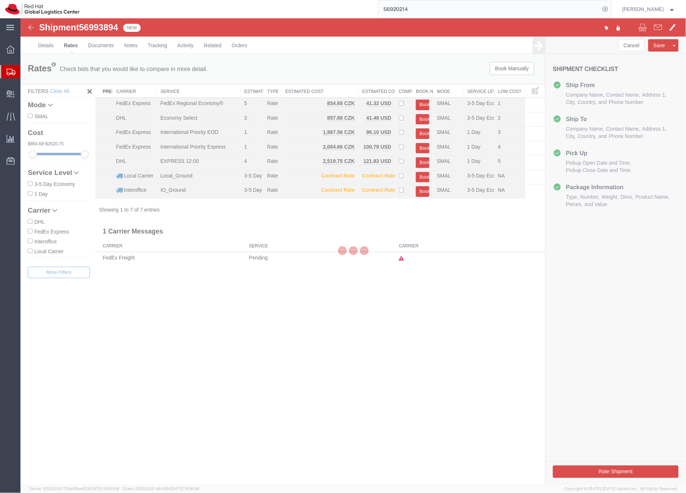
scroll to position [0, 0]
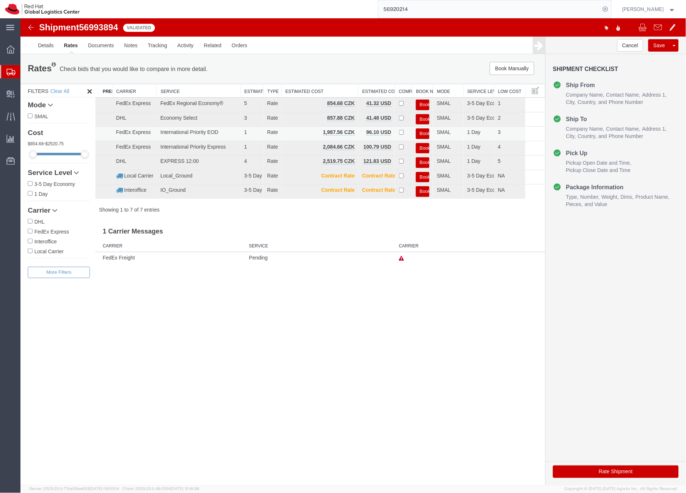
click at [422, 133] on button "Book" at bounding box center [423, 133] width 14 height 11
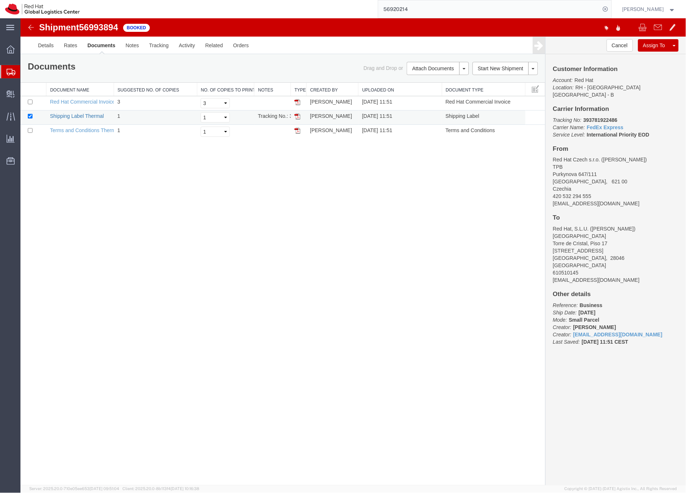
click at [94, 116] on link "Shipping Label Thermal" at bounding box center [77, 116] width 54 height 6
click at [10, 70] on icon at bounding box center [11, 72] width 9 height 7
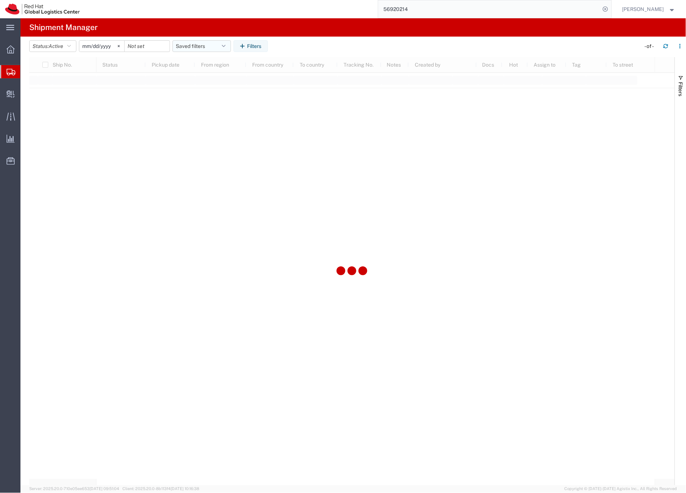
click at [185, 45] on button "Saved filters" at bounding box center [202, 46] width 59 height 12
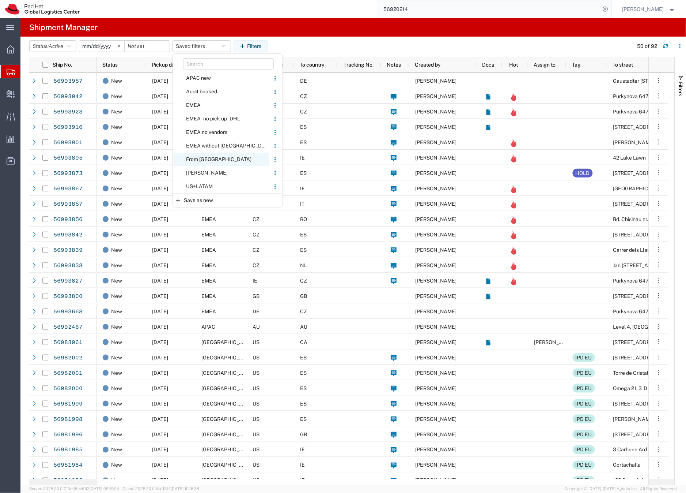
click at [199, 160] on span "From [GEOGRAPHIC_DATA]" at bounding box center [222, 160] width 96 height 14
type input "[DATE]"
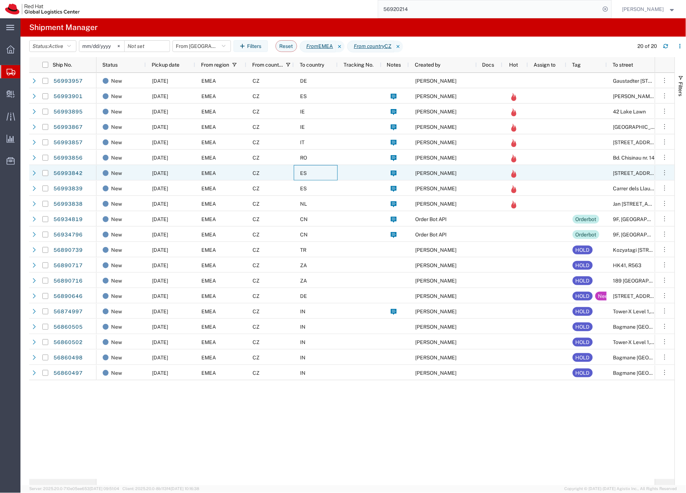
click at [310, 176] on div "ES" at bounding box center [316, 172] width 44 height 15
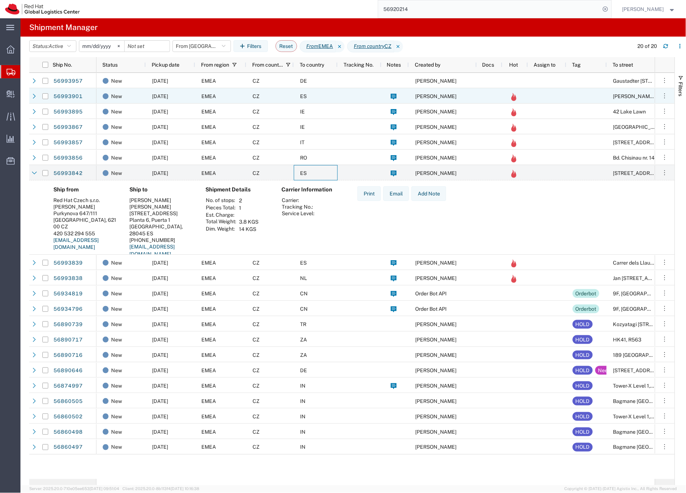
click at [284, 95] on div "CZ" at bounding box center [270, 95] width 48 height 15
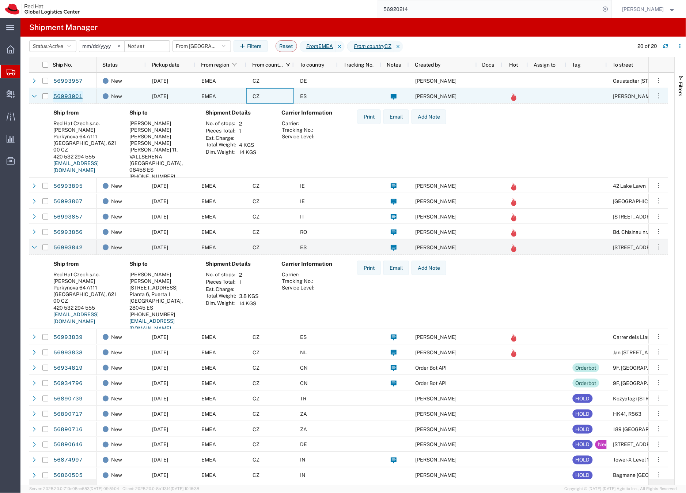
click at [68, 97] on link "56993901" at bounding box center [68, 97] width 30 height 12
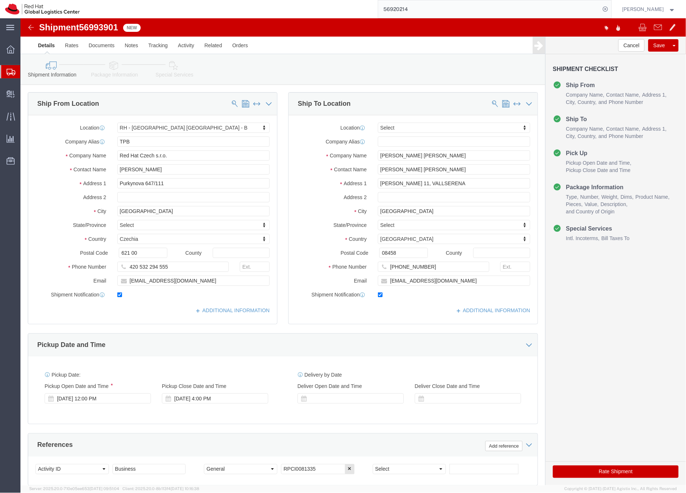
select select "38036"
select select
click icon
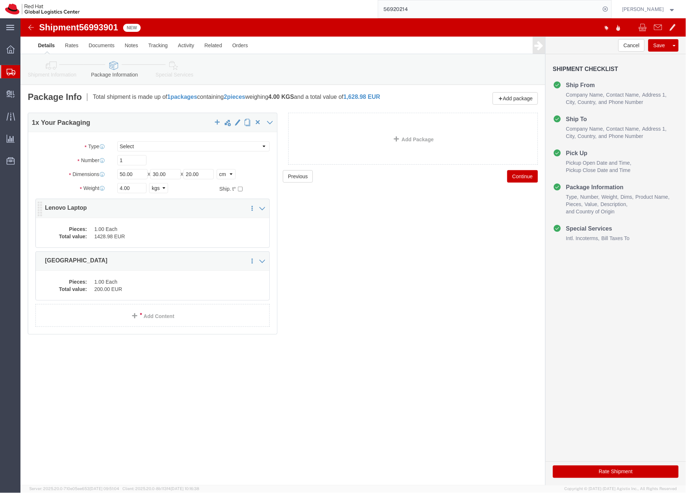
click dd "1.00 Each"
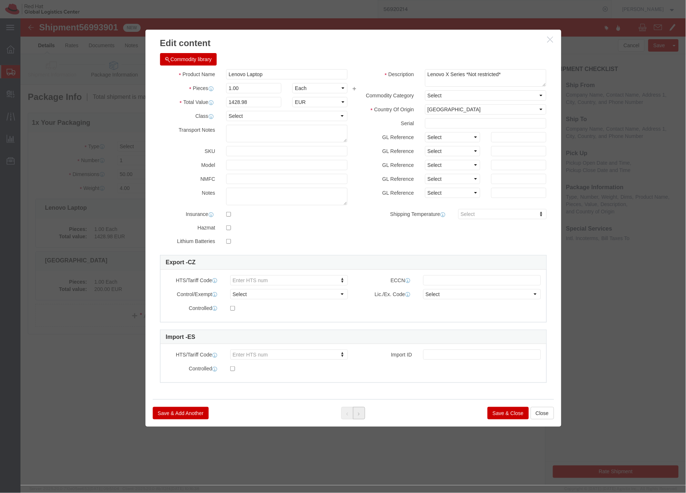
click icon
click button "Save & Close"
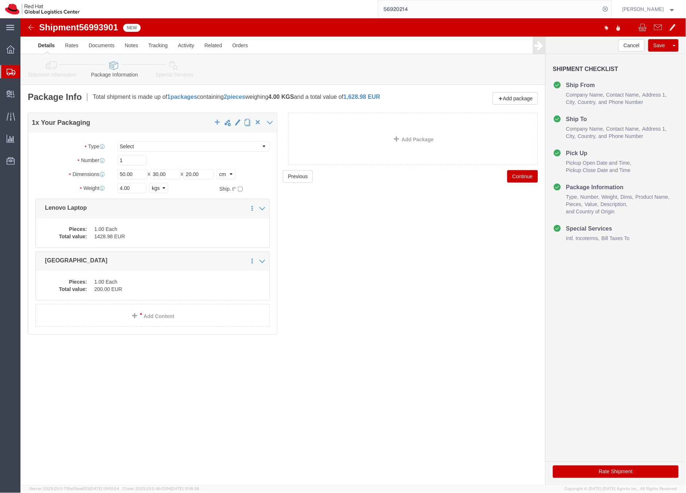
click icon
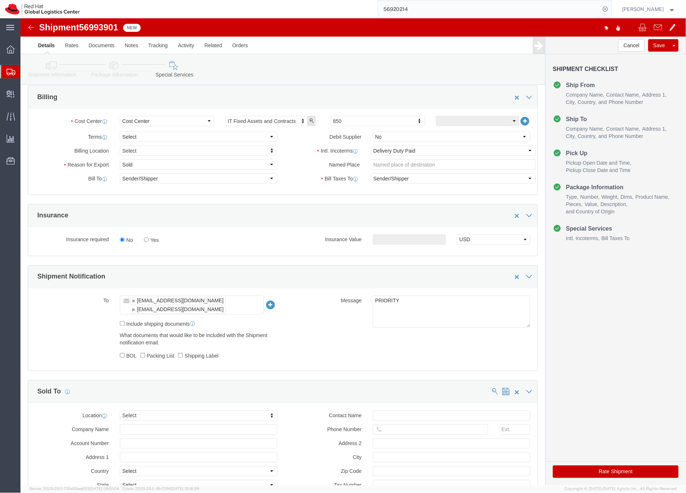
scroll to position [290, 0]
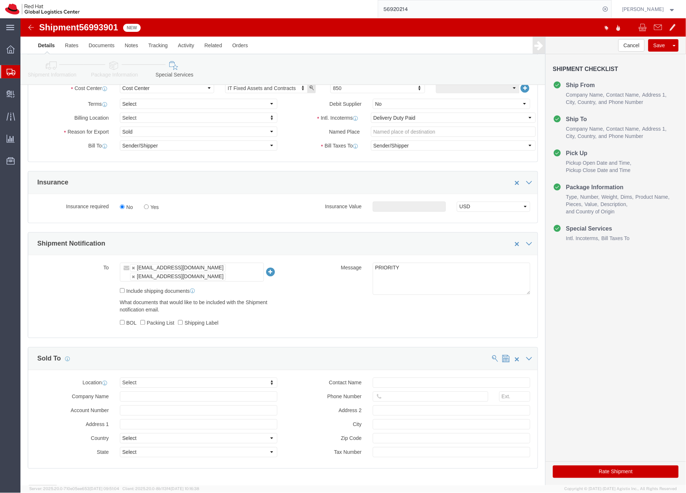
click button "Rate Shipment"
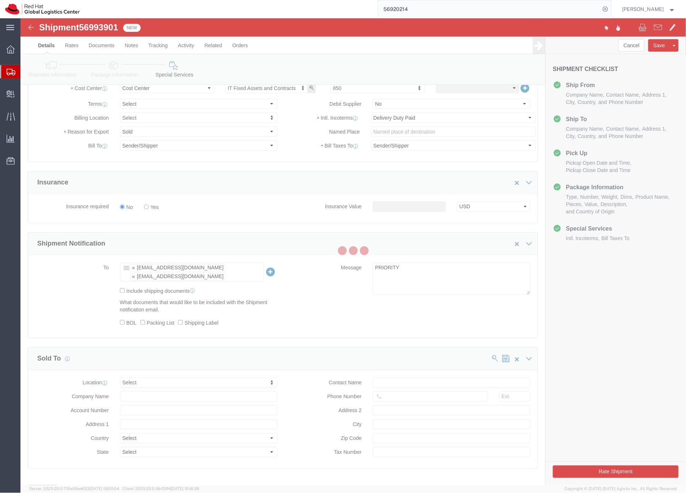
scroll to position [0, 0]
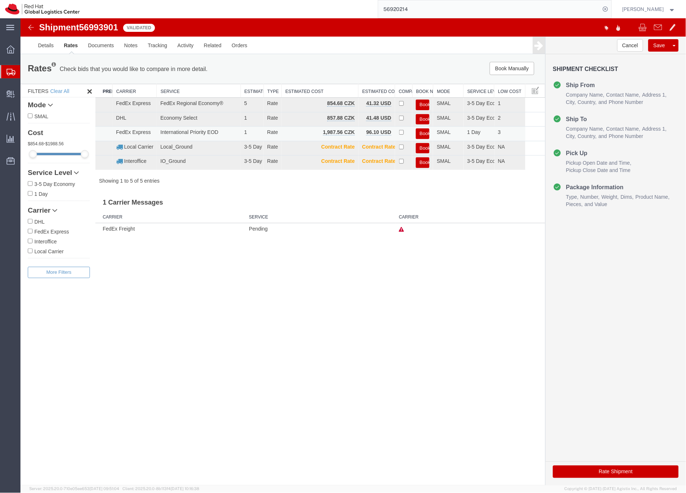
click at [421, 133] on button "Book" at bounding box center [423, 133] width 14 height 11
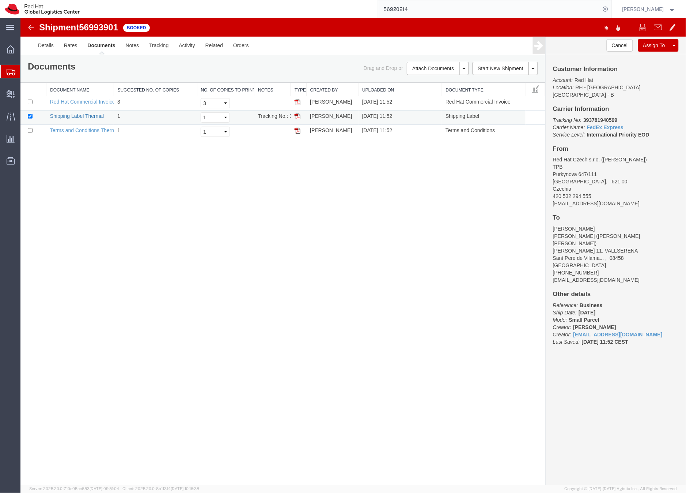
click at [92, 116] on link "Shipping Label Thermal" at bounding box center [77, 116] width 54 height 6
click at [10, 75] on icon at bounding box center [11, 72] width 9 height 7
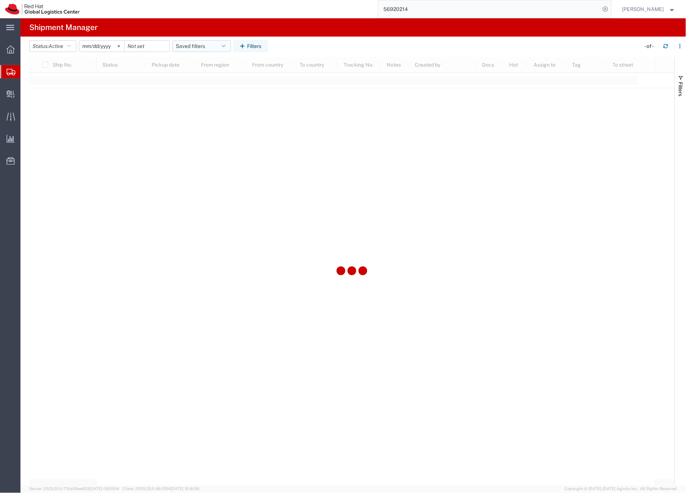
click at [189, 47] on button "Saved filters" at bounding box center [202, 46] width 59 height 12
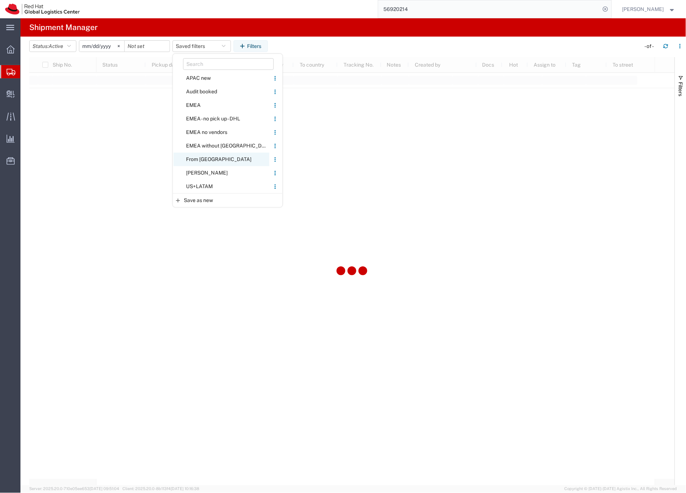
click at [198, 157] on span "From [GEOGRAPHIC_DATA]" at bounding box center [222, 160] width 96 height 14
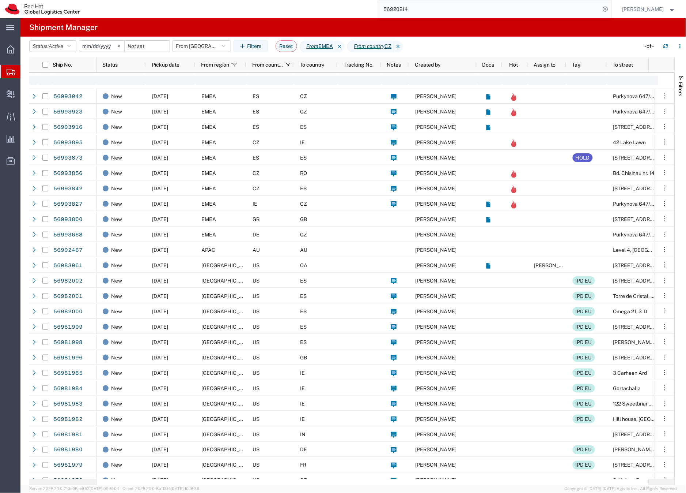
type input "[DATE]"
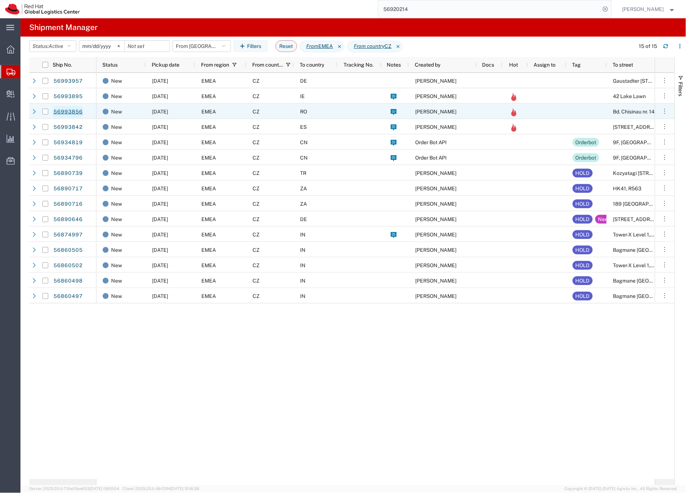
click at [73, 111] on link "56993856" at bounding box center [68, 112] width 30 height 12
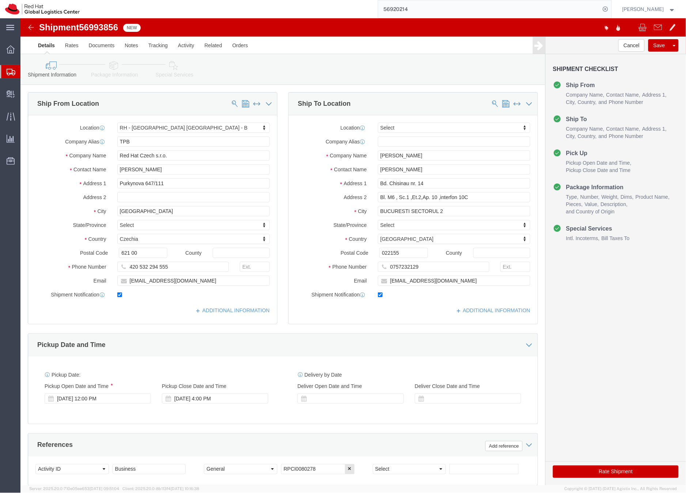
select select "38036"
select select
click at [8, 69] on icon at bounding box center [11, 72] width 9 height 7
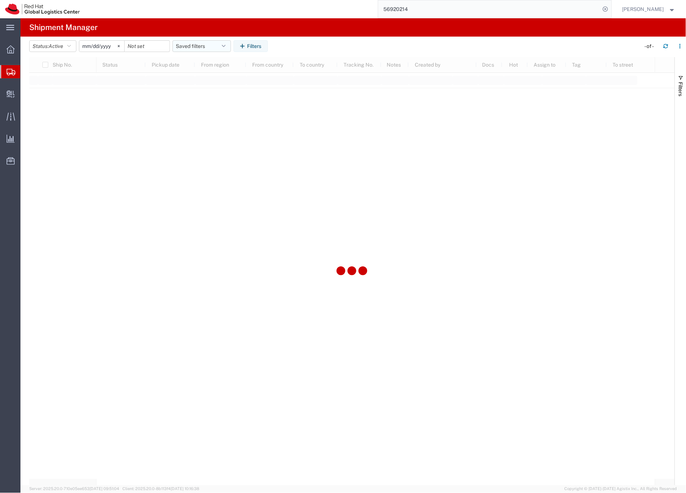
click at [213, 45] on button "Saved filters" at bounding box center [202, 46] width 59 height 12
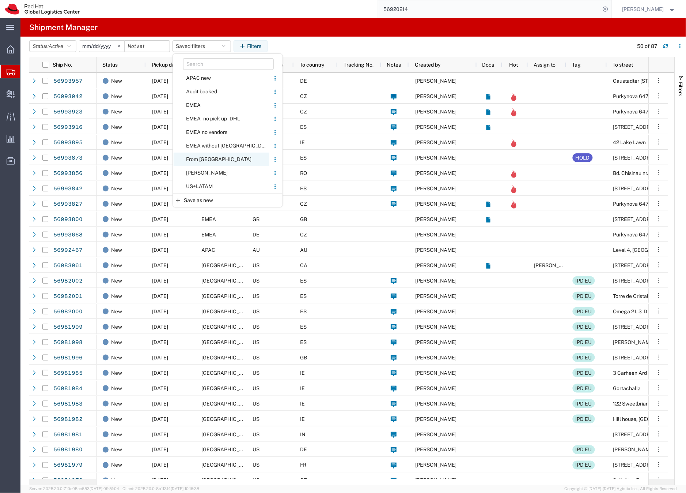
click at [205, 159] on span "From [GEOGRAPHIC_DATA]" at bounding box center [222, 160] width 96 height 14
type input "[DATE]"
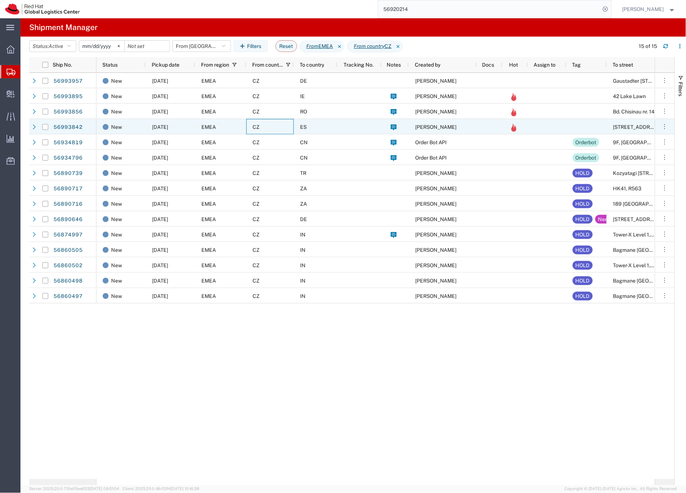
click at [281, 129] on div "CZ" at bounding box center [270, 126] width 48 height 15
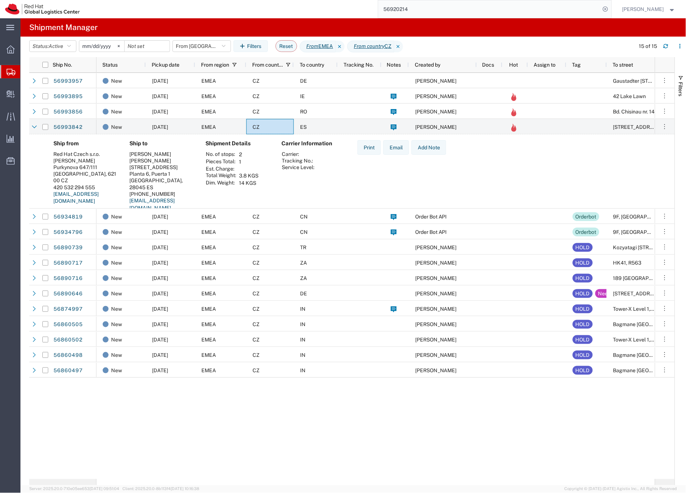
click at [414, 8] on input "56920214" at bounding box center [490, 9] width 222 height 18
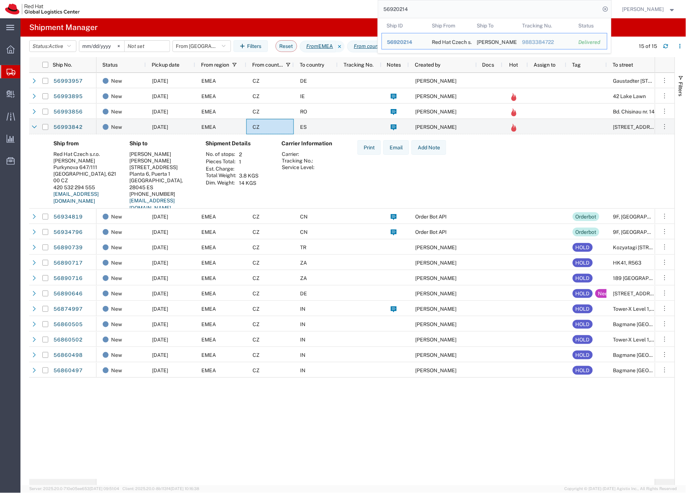
click at [414, 8] on input "56920214" at bounding box center [490, 9] width 222 height 18
paste input "93901"
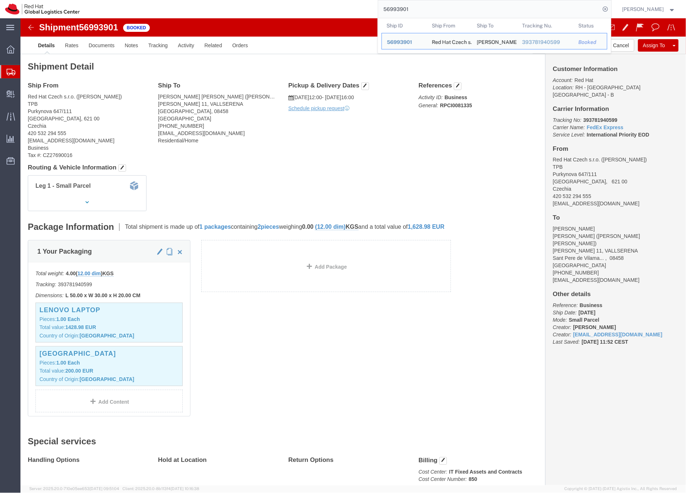
click at [407, 10] on input "56993901" at bounding box center [490, 9] width 222 height 18
paste input "20214"
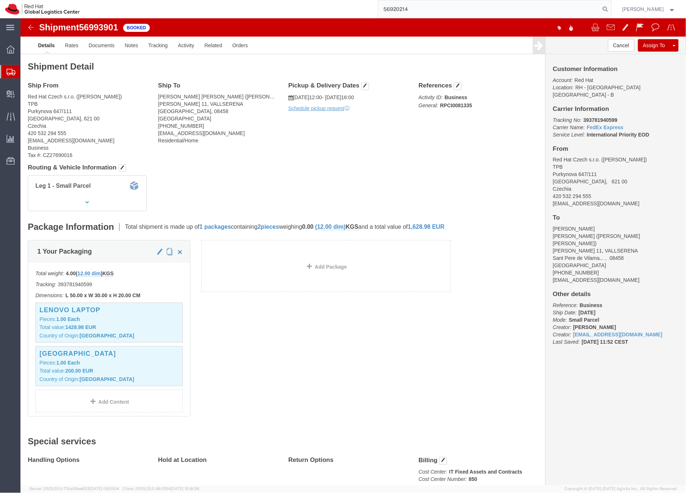
type input "56920214"
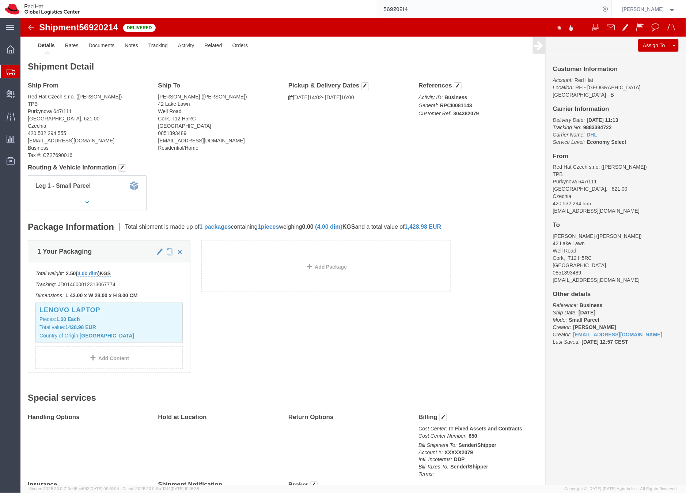
click at [8, 72] on icon at bounding box center [11, 72] width 9 height 7
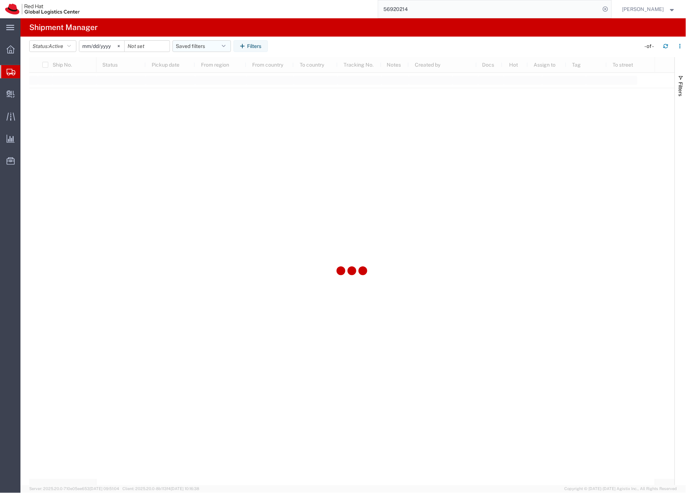
click at [186, 47] on button "Saved filters" at bounding box center [202, 46] width 59 height 12
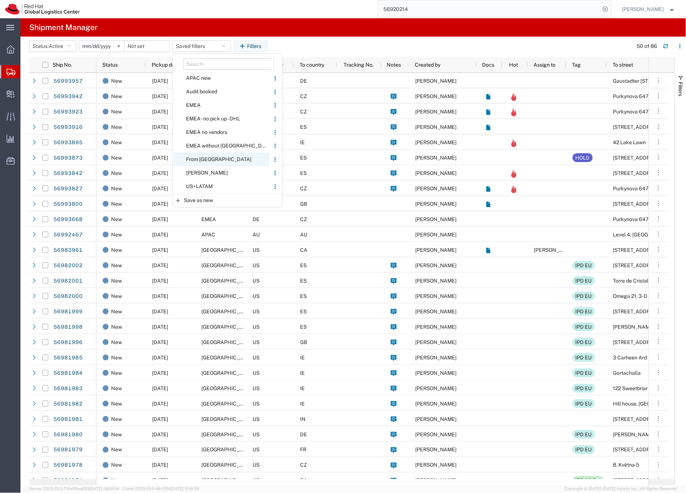
click at [205, 159] on span "From [GEOGRAPHIC_DATA]" at bounding box center [222, 160] width 96 height 14
type input "[DATE]"
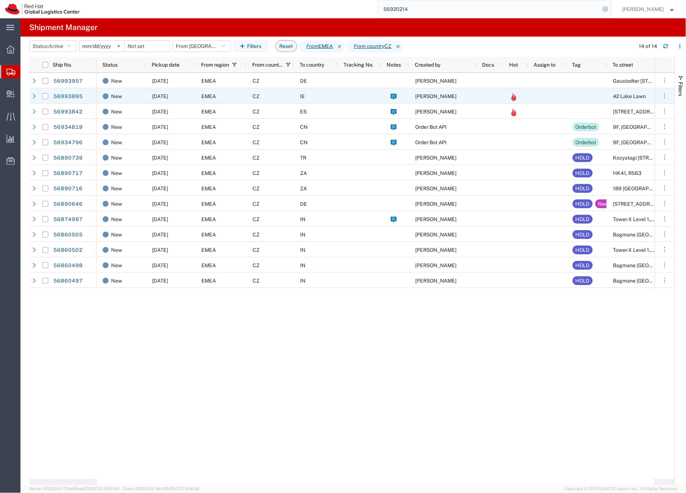
click at [274, 97] on div "CZ" at bounding box center [270, 95] width 48 height 15
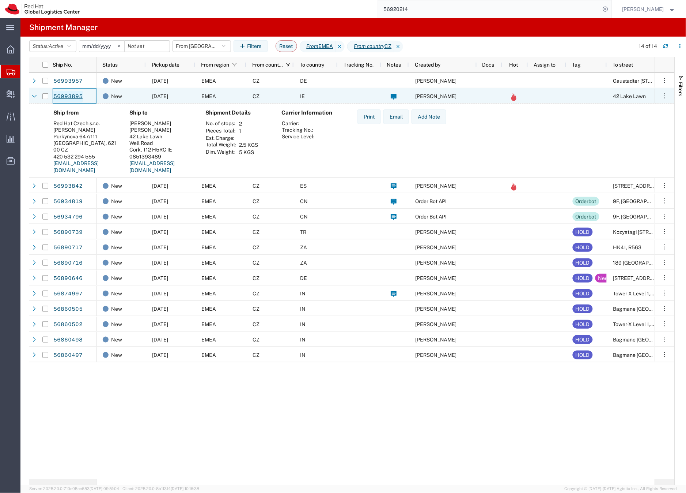
click at [72, 97] on link "56993895" at bounding box center [68, 97] width 30 height 12
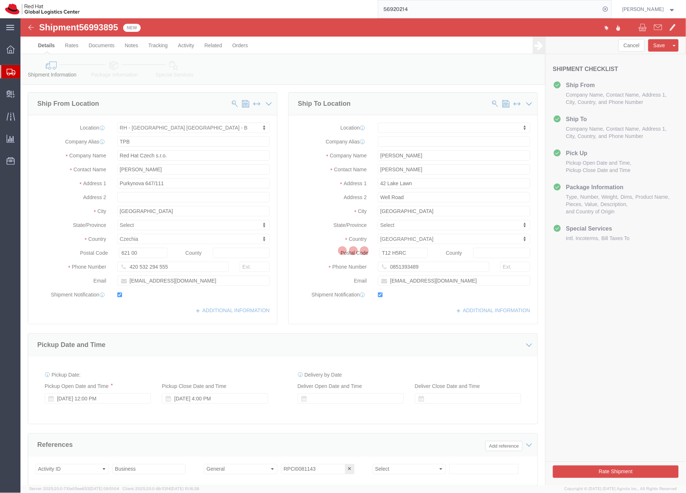
select select "38036"
select select
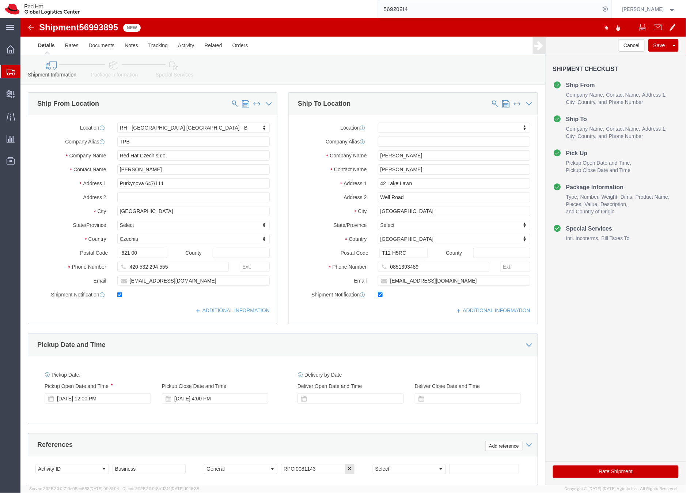
click icon
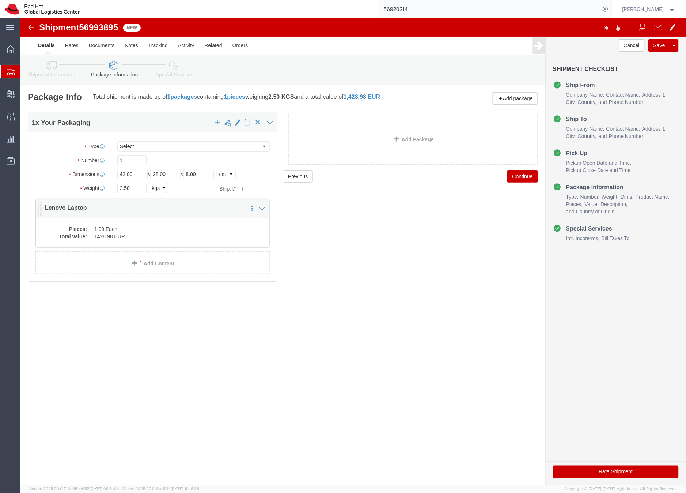
click dd "1428.98 EUR"
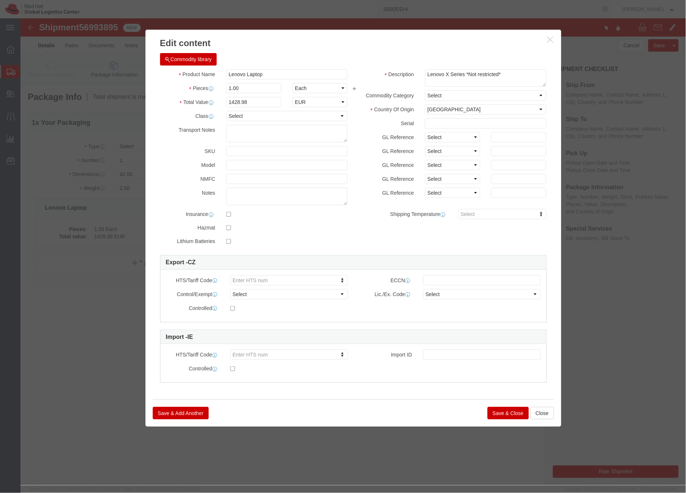
click button "Save & Close"
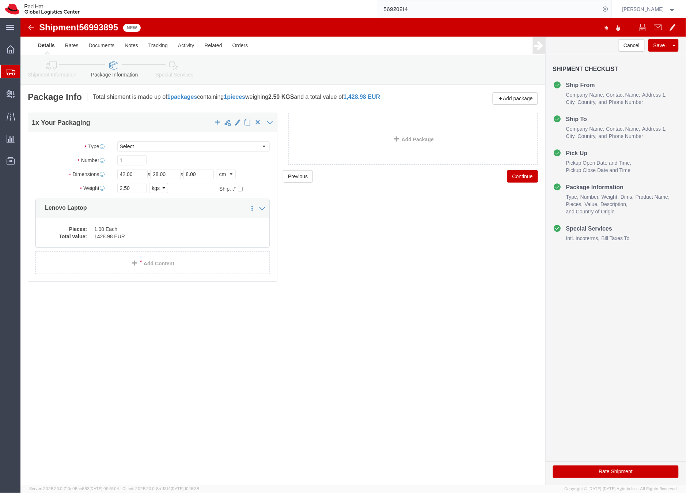
click icon
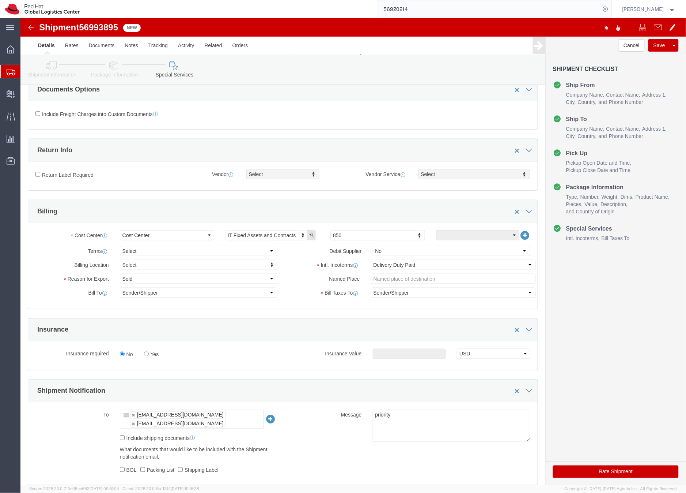
scroll to position [247, 0]
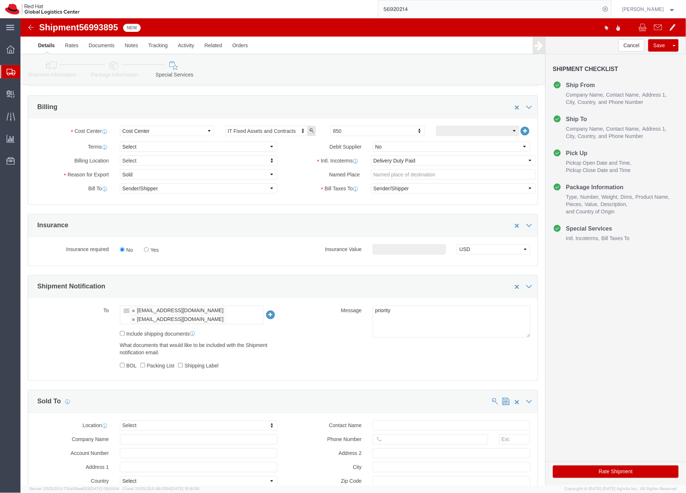
click button "Rate Shipment"
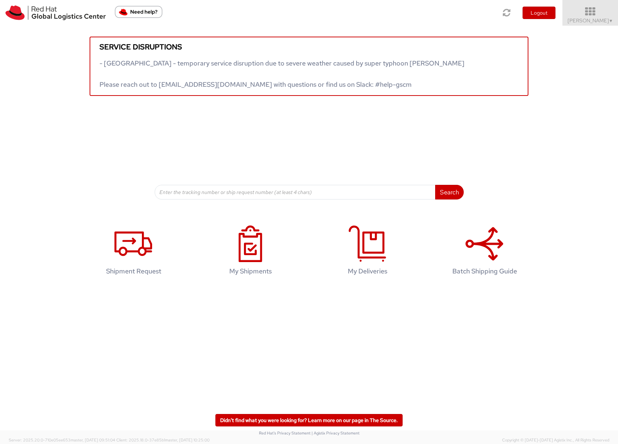
click at [589, 19] on span "Sona Mala ▼" at bounding box center [591, 20] width 46 height 7
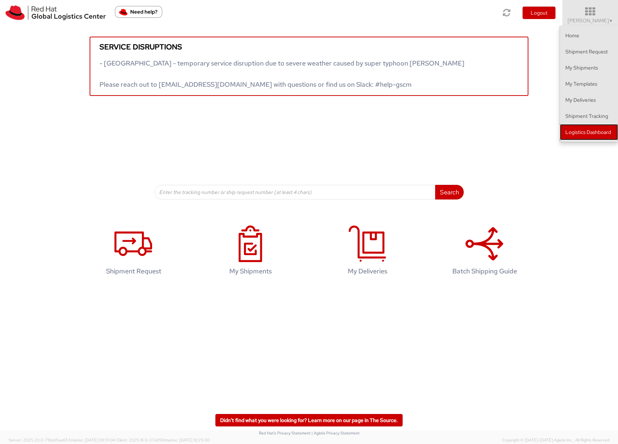
click at [580, 133] on link "Logistics Dashboard" at bounding box center [589, 132] width 58 height 16
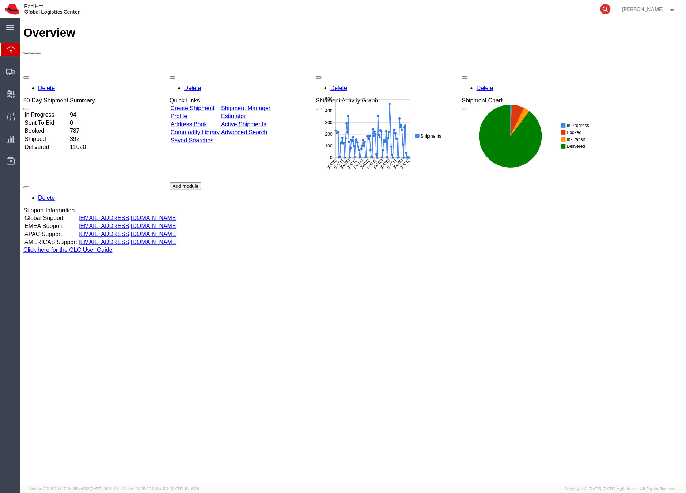
click at [611, 8] on icon at bounding box center [606, 9] width 10 height 10
click at [549, 6] on input "search" at bounding box center [490, 9] width 222 height 18
paste input "56934442"
type input "56934442"
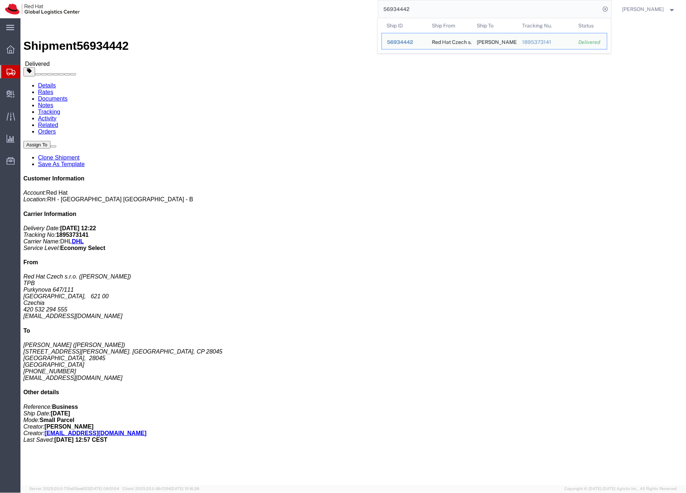
drag, startPoint x: 137, startPoint y: 79, endPoint x: 172, endPoint y: 79, distance: 34.7
click address "Andres Gilgado (Andres Gilgado) Calle Ramirez de Prado, 20, 2B. Madrid, CP 2804…"
copy address "Andres Gilgado"
click address "Andres Gilgado (Andres Gilgado) Calle Ramirez de Prado, 20, 2B. Madrid, CP 2804…"
drag, startPoint x: 137, startPoint y: 84, endPoint x: 208, endPoint y: 84, distance: 71.7
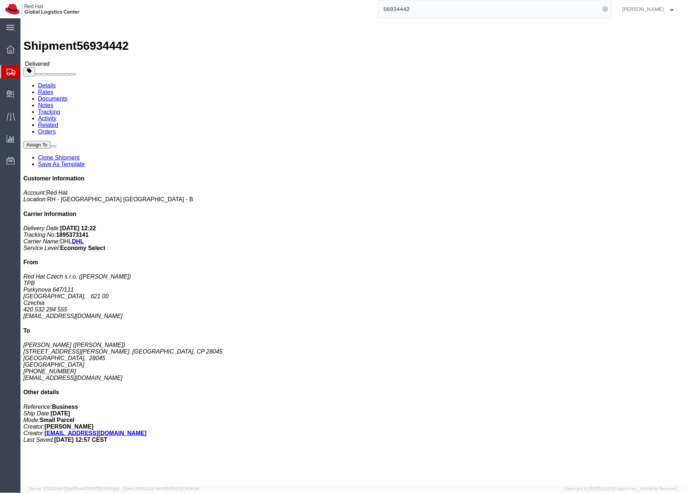
click address "Andres Gilgado (Andres Gilgado) Calle Ramirez de Prado, 20, 2B. Madrid, CP 2804…"
copy address "[STREET_ADDRESS][PERSON_NAME]"
drag, startPoint x: 239, startPoint y: 84, endPoint x: 255, endPoint y: 86, distance: 16.2
click address "Andres Gilgado (Andres Gilgado) Calle Ramirez de Prado, 20, 2B. Madrid, CP 2804…"
copy address "28045"
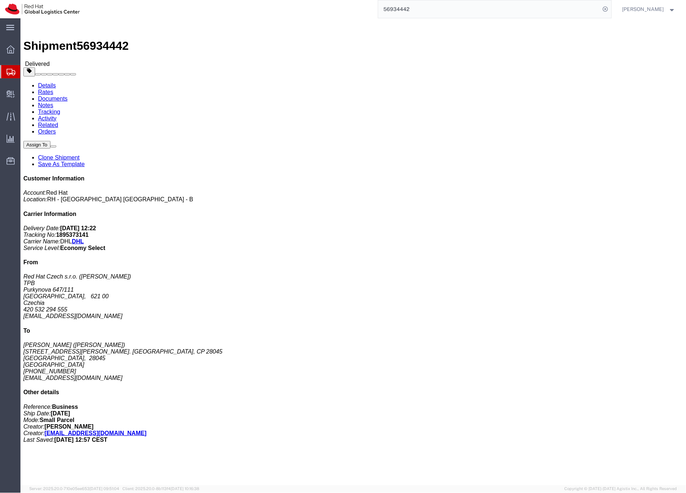
click address "Andres Gilgado (Andres Gilgado) Calle Ramirez de Prado, 20, 2B. Madrid, CP 2804…"
drag, startPoint x: 171, startPoint y: 106, endPoint x: 137, endPoint y: 105, distance: 34.0
click address "Andres Gilgado (Andres Gilgado) Calle Ramirez de Prado, 20, 2B. Madrid, CP 2804…"
copy address "+34683458965"
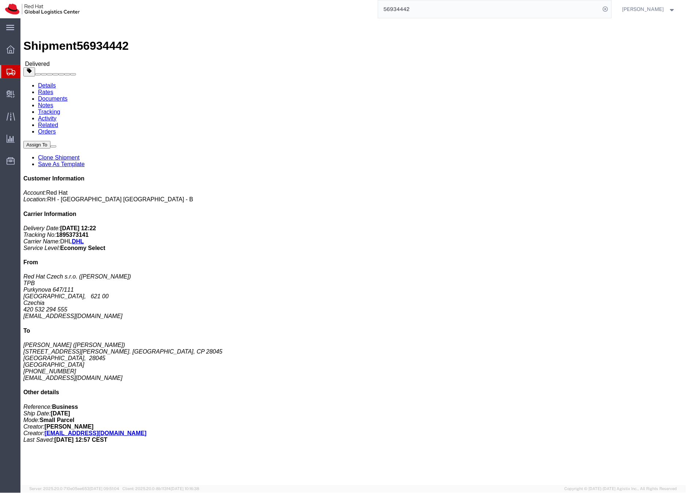
drag, startPoint x: 135, startPoint y: 116, endPoint x: 190, endPoint y: 116, distance: 54.9
click div "Ship To Andres Gilgado (Andres Gilgado) Calle Ramirez de Prado, 20, 2B. Madrid,…"
copy address "sahasan@redhat.com"
drag, startPoint x: 135, startPoint y: 78, endPoint x: 173, endPoint y: 79, distance: 38.4
click div "Ship To Andres Gilgado (Andres Gilgado) Calle Ramirez de Prado, 20, 2B. Madrid,…"
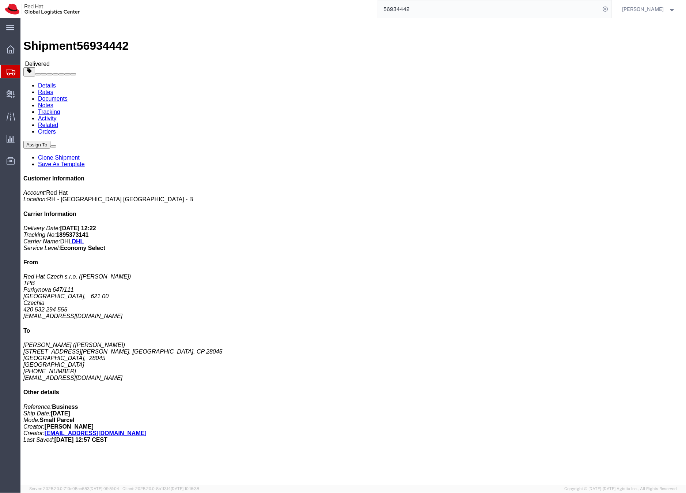
copy address "Andres Gilgado"
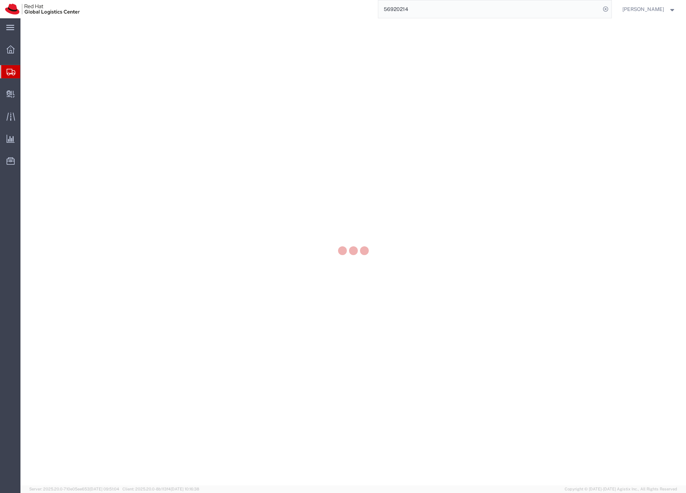
select select
select select "COSTCENTER"
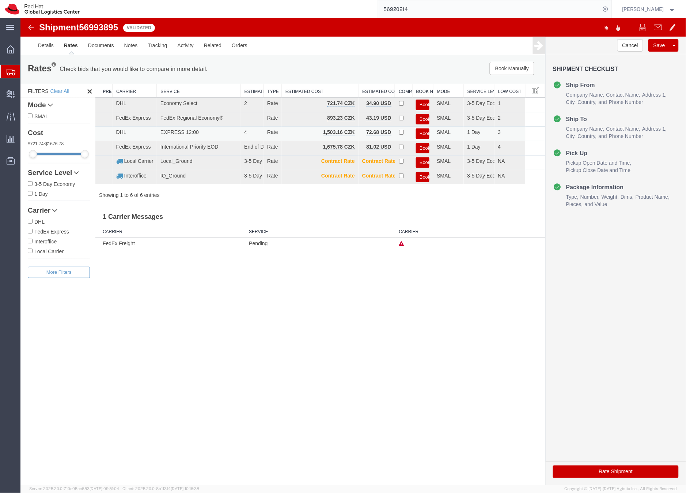
click at [424, 132] on button "Book" at bounding box center [423, 133] width 14 height 11
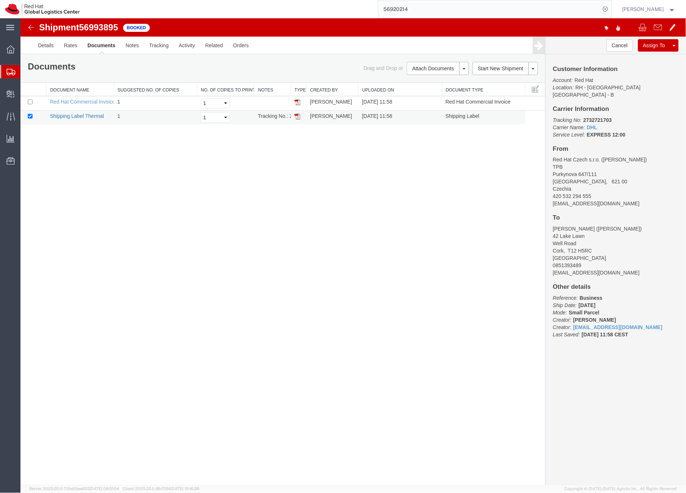
click at [96, 116] on link "Shipping Label Thermal" at bounding box center [77, 116] width 54 height 6
click at [14, 70] on icon at bounding box center [11, 72] width 9 height 7
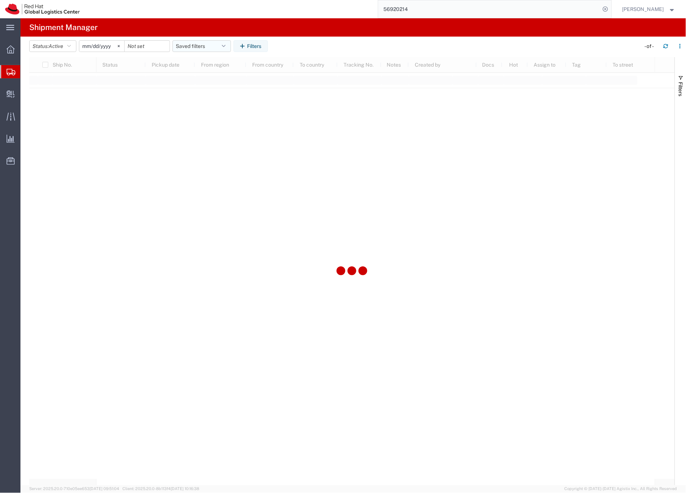
click at [196, 46] on button "Saved filters" at bounding box center [202, 46] width 59 height 12
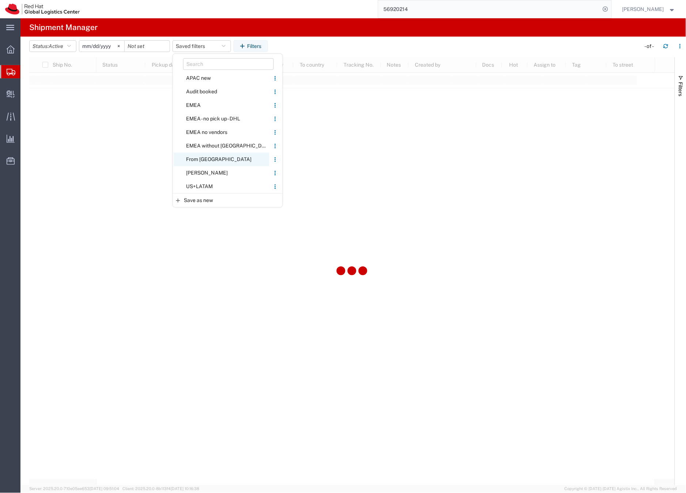
click at [201, 159] on span "From [GEOGRAPHIC_DATA]" at bounding box center [222, 160] width 96 height 14
type input "[DATE]"
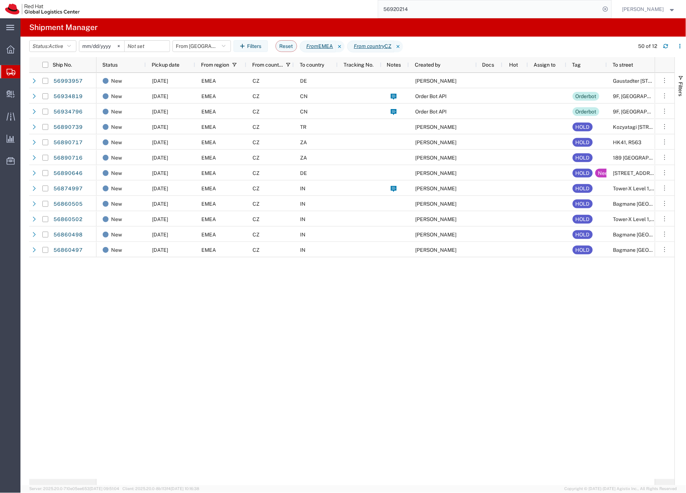
click at [400, 7] on input "56920214" at bounding box center [490, 9] width 222 height 18
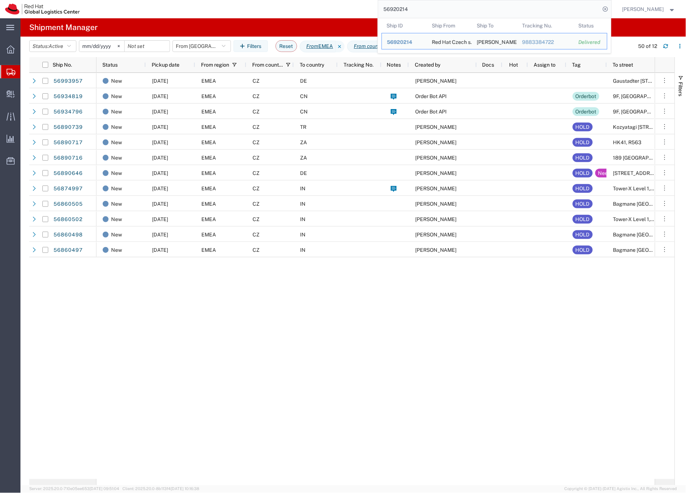
click at [409, 9] on input "56920214" at bounding box center [490, 9] width 222 height 18
paste input "818928"
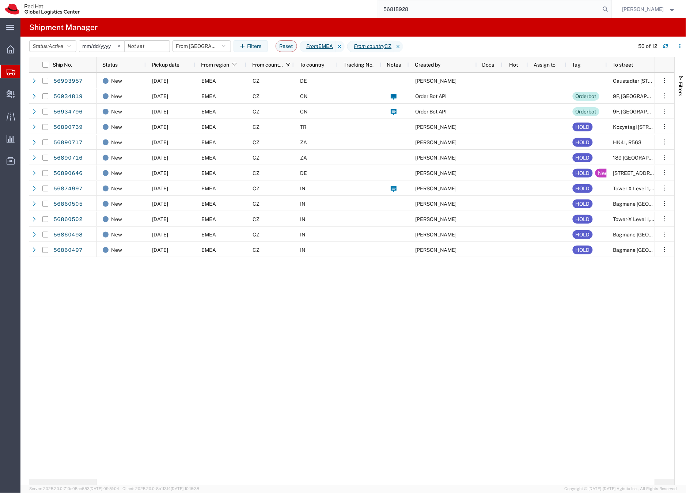
type input "56818928"
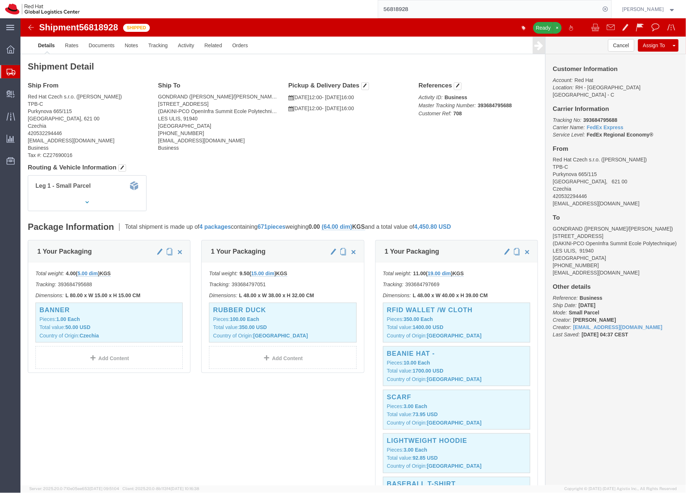
click b "393684795688"
copy b "393684795688"
click at [10, 67] on div at bounding box center [10, 71] width 20 height 13
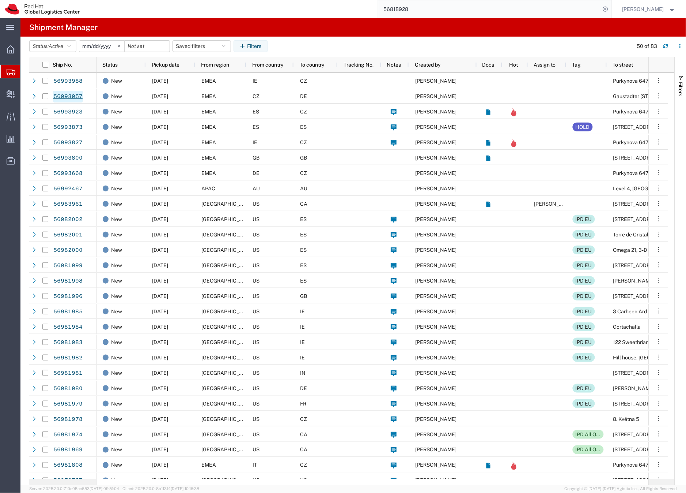
click at [79, 96] on link "56993957" at bounding box center [68, 97] width 30 height 12
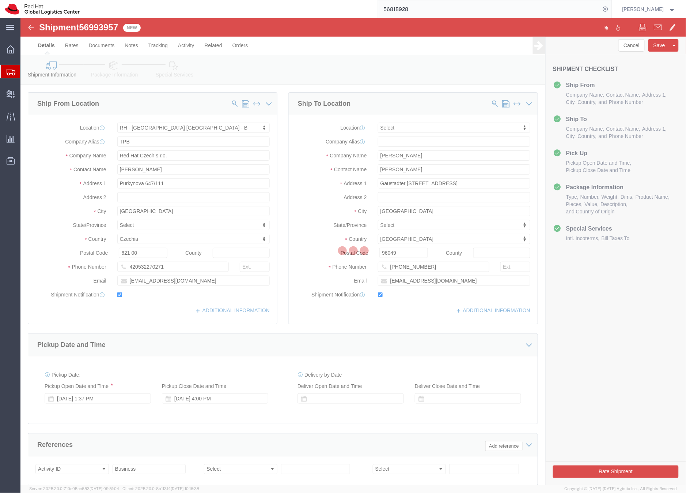
select select "38036"
select select
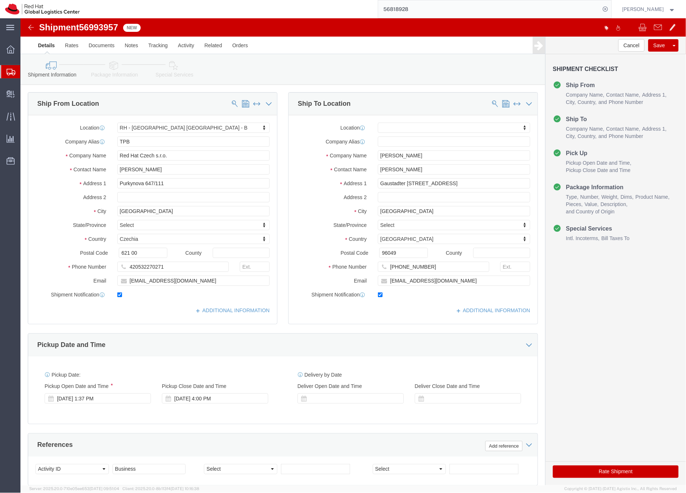
click icon
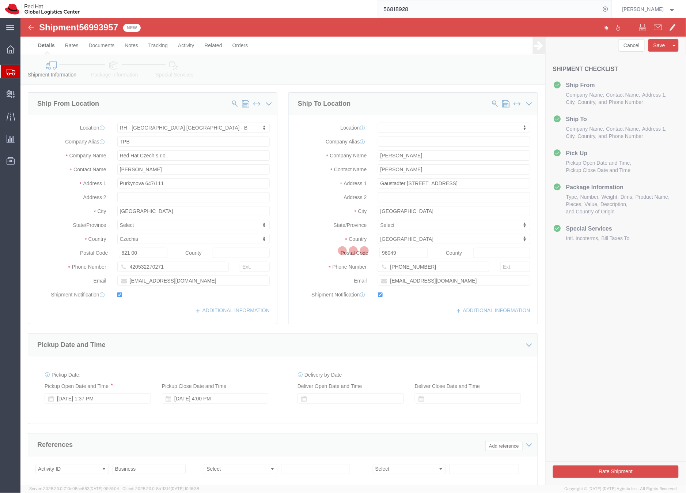
click div
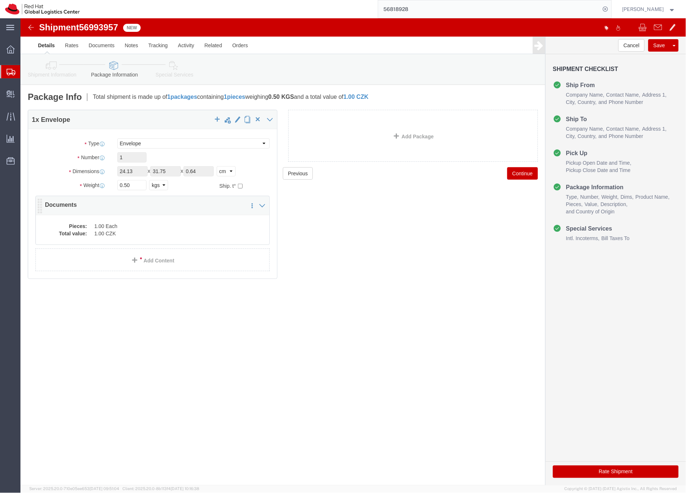
click dd "1.00 CZK"
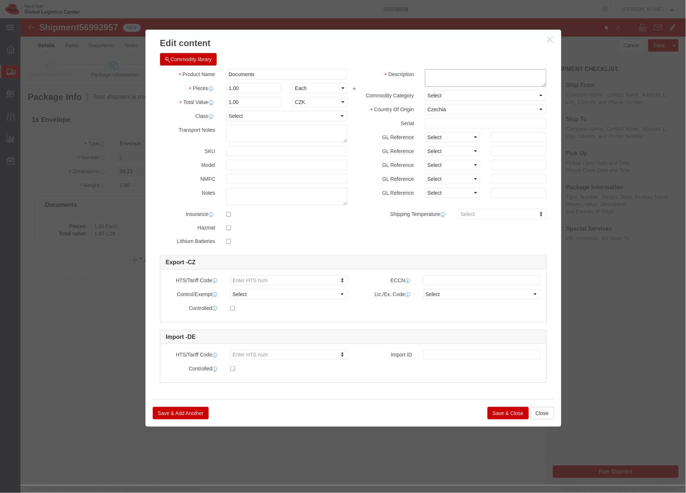
click textarea
type textarea "HR letter"
click button "Save & Close"
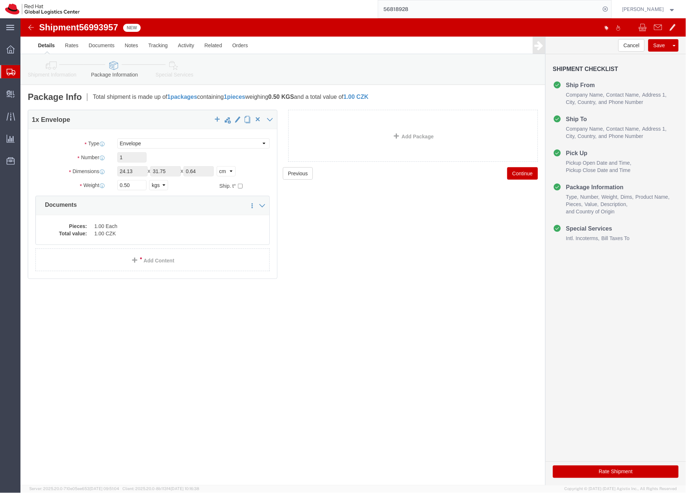
click link "Special Services"
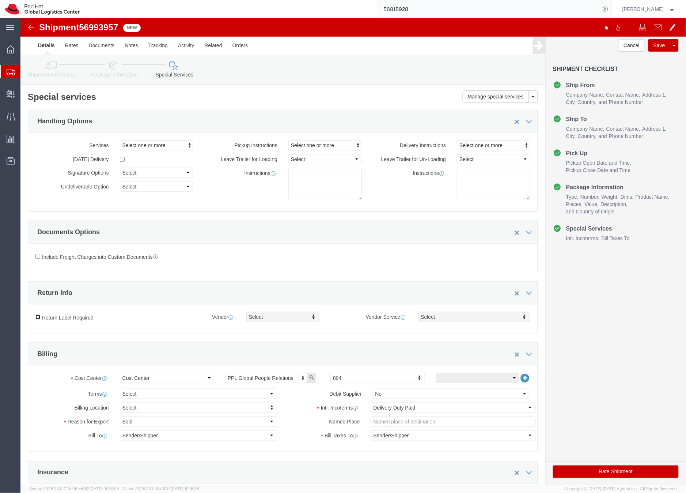
drag, startPoint x: 18, startPoint y: 301, endPoint x: 75, endPoint y: 302, distance: 57.4
click input "Return Label Required"
checkbox input "true"
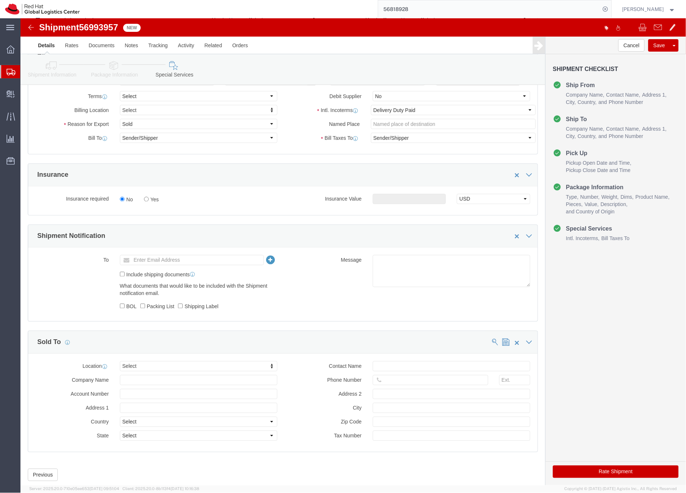
scroll to position [298, 0]
click button "Rate Shipment"
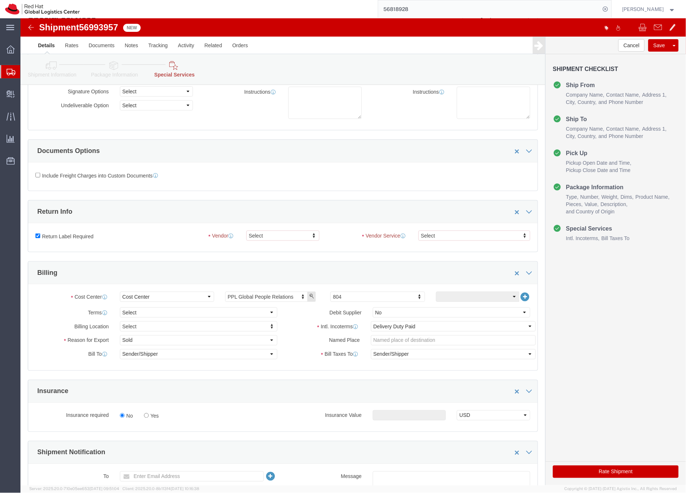
scroll to position [122, 0]
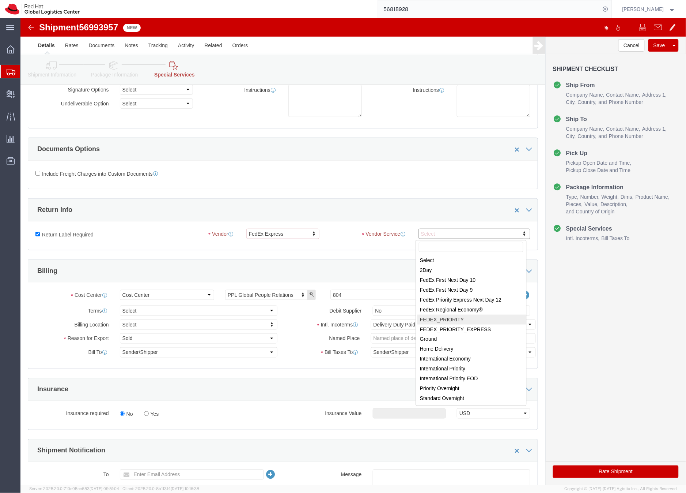
select select "35704"
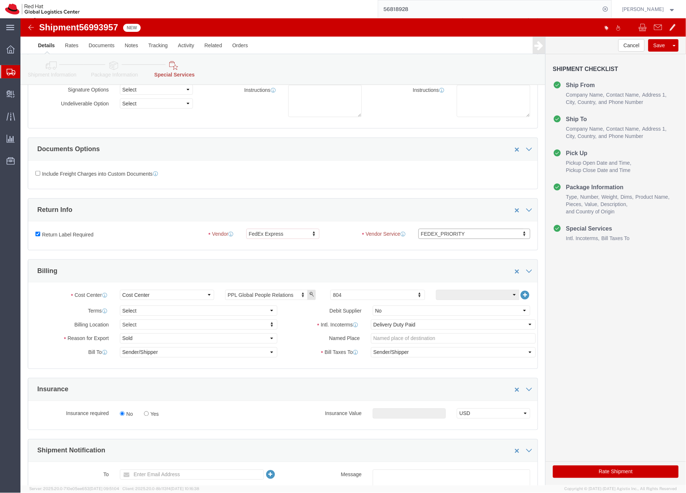
click button "Rate Shipment"
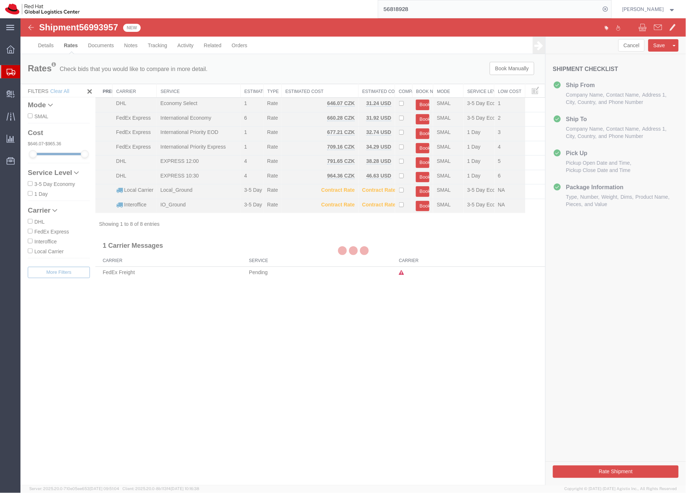
scroll to position [0, 0]
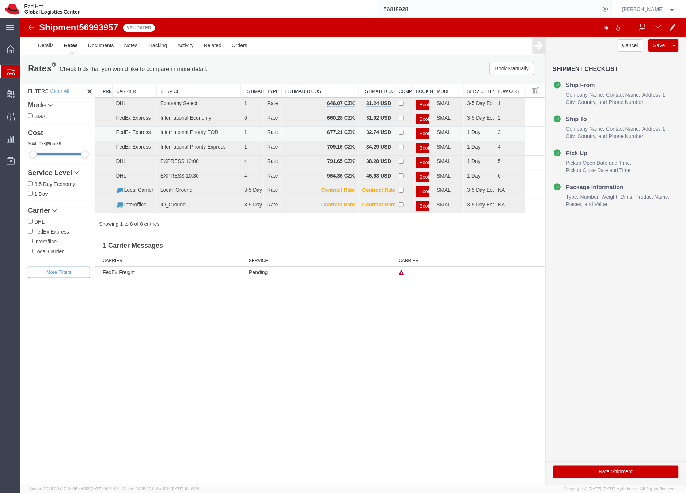
click at [420, 133] on button "Book" at bounding box center [423, 133] width 14 height 11
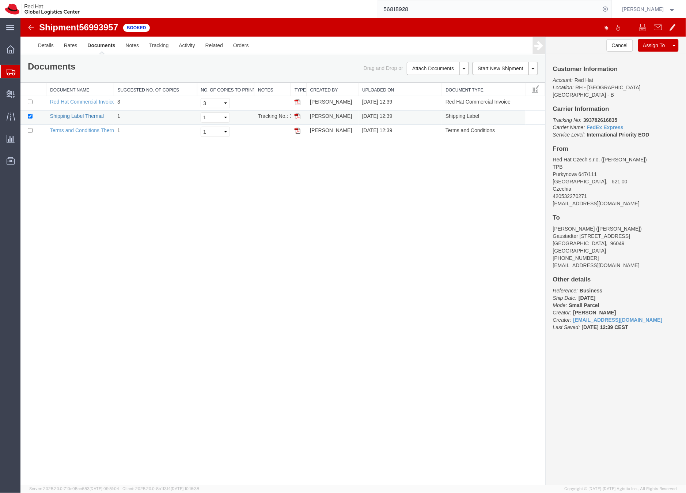
click at [84, 116] on link "Shipping Label Thermal" at bounding box center [77, 116] width 54 height 6
click at [99, 115] on link "Shipping Label Thermal" at bounding box center [77, 116] width 54 height 6
click at [9, 71] on icon at bounding box center [11, 72] width 9 height 7
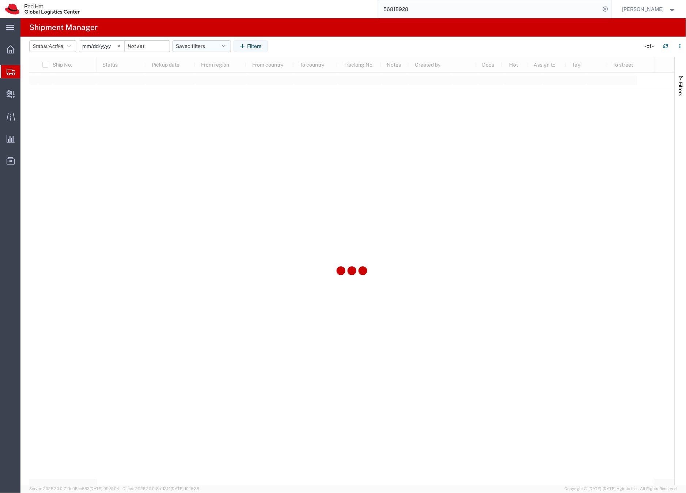
click at [194, 45] on button "Saved filters" at bounding box center [202, 46] width 59 height 12
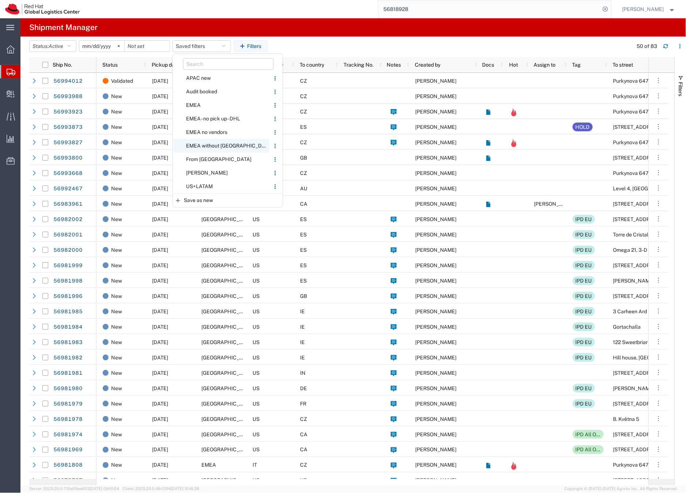
click at [206, 145] on span "EMEA without [GEOGRAPHIC_DATA]" at bounding box center [222, 146] width 96 height 14
type input "[DATE]"
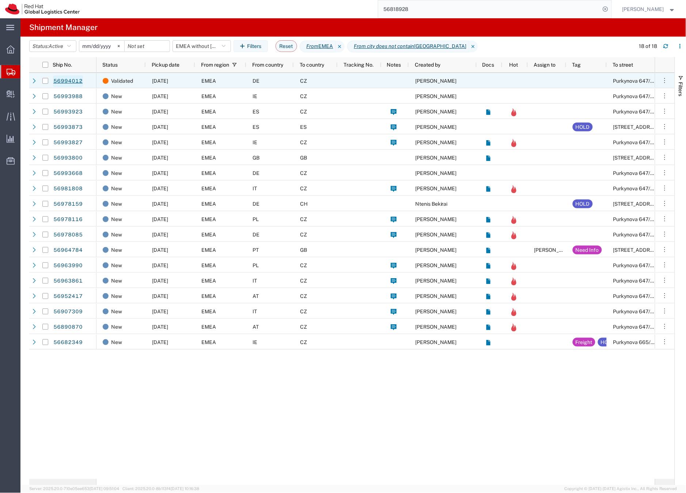
click at [61, 81] on link "56994012" at bounding box center [68, 81] width 30 height 12
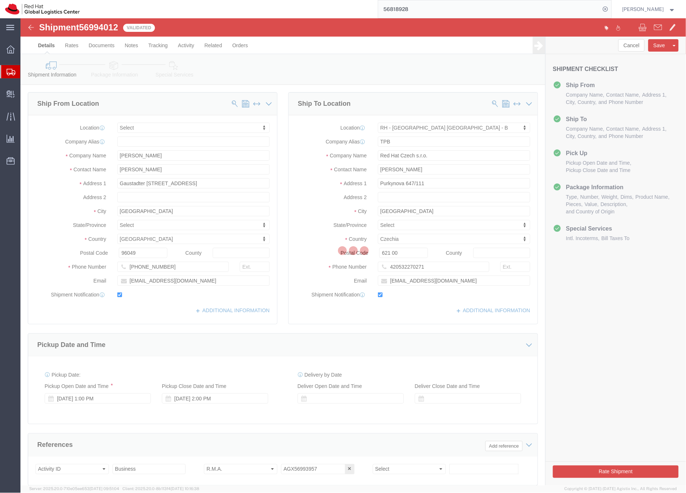
select select
select select "38036"
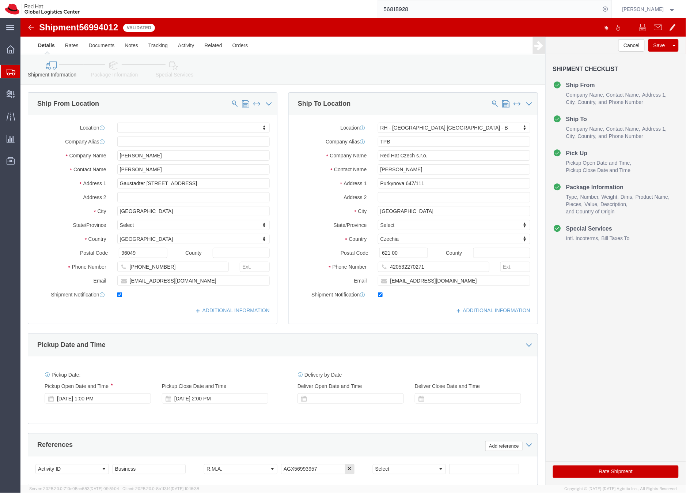
click icon
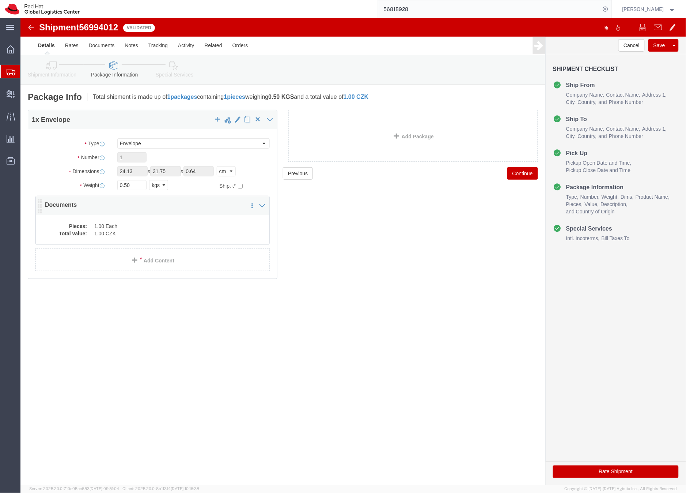
click dd "1.00 CZK"
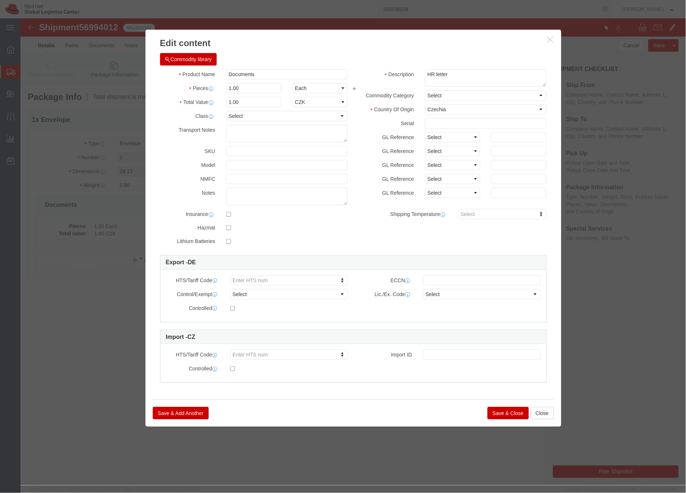
click button "Save & Close"
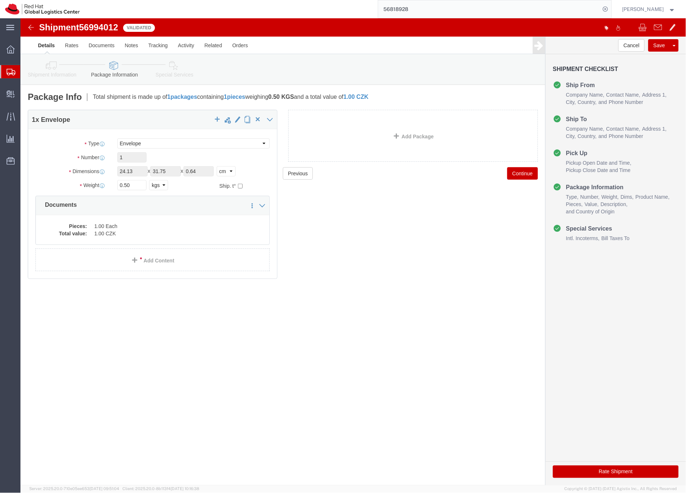
click link "Special Services"
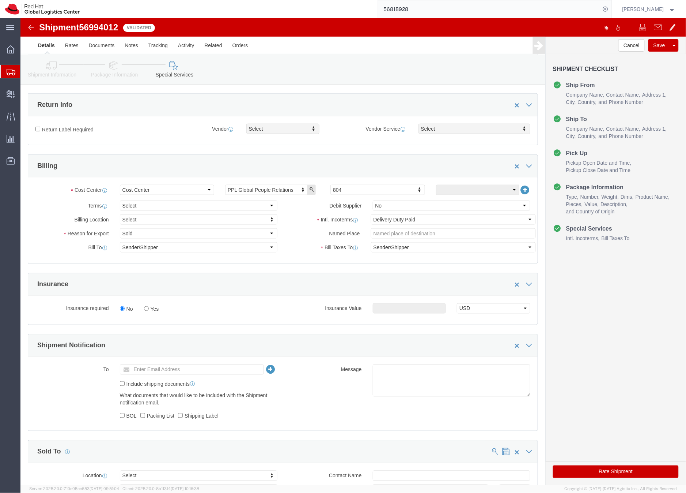
scroll to position [189, 0]
click button "Rate Shipment"
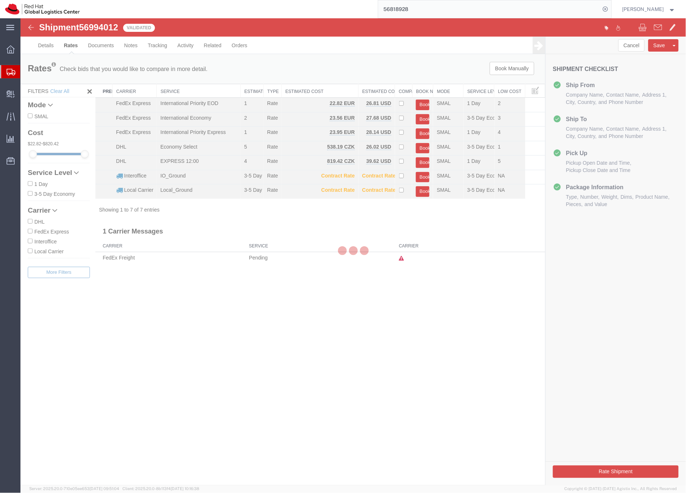
scroll to position [0, 0]
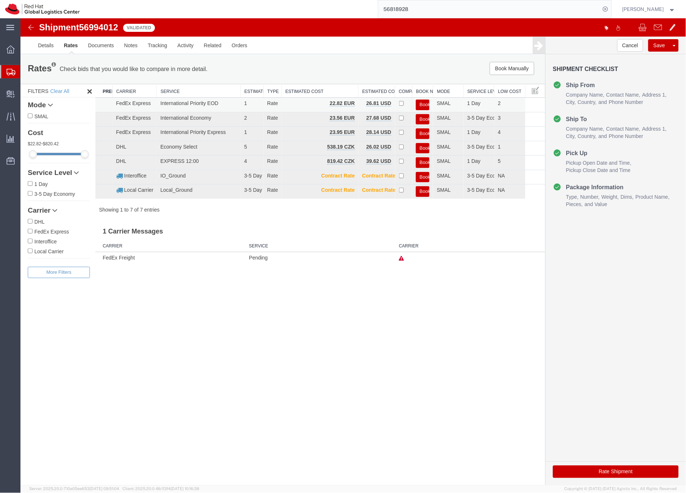
click at [422, 103] on button "Book" at bounding box center [423, 104] width 14 height 11
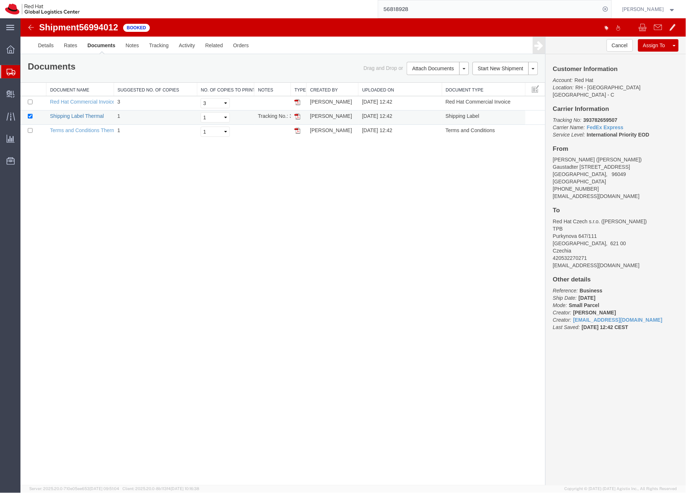
click at [98, 116] on link "Shipping Label Thermal" at bounding box center [77, 116] width 54 height 6
